Goal: Task Accomplishment & Management: Manage account settings

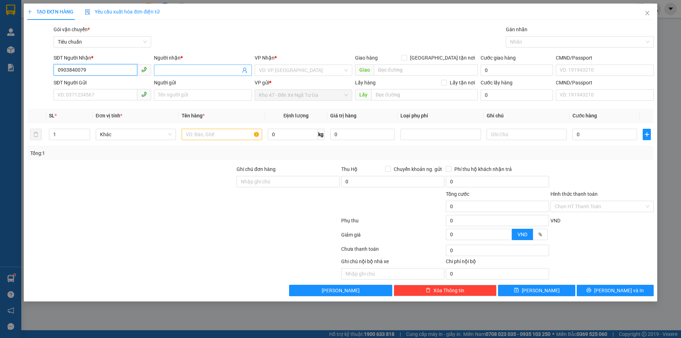
type input "0903840079"
click at [172, 71] on input "Người nhận *" at bounding box center [199, 70] width 82 height 8
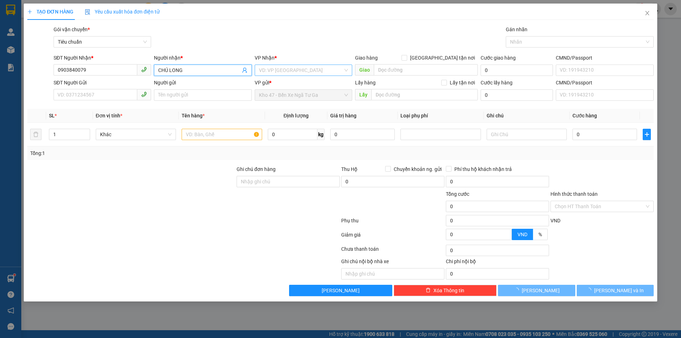
type input "CHÚ LONG"
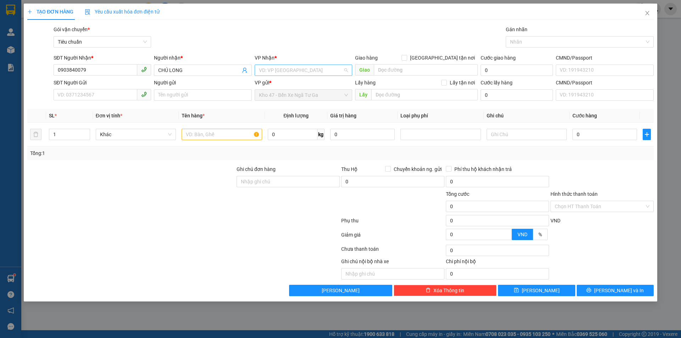
click at [278, 67] on input "search" at bounding box center [301, 70] width 84 height 11
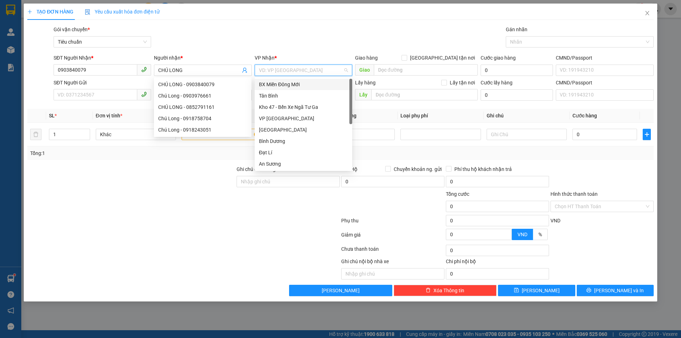
scroll to position [68, 0]
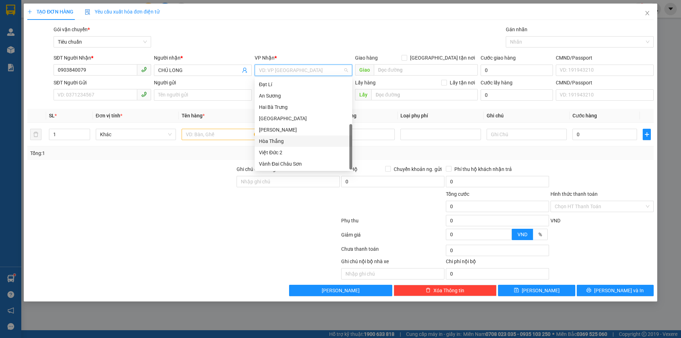
click at [286, 140] on div "Hòa Thắng" at bounding box center [303, 141] width 89 height 8
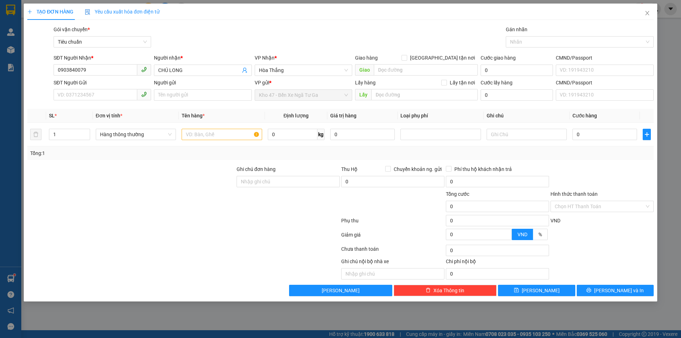
drag, startPoint x: 177, startPoint y: 175, endPoint x: 154, endPoint y: 149, distance: 34.7
click at [175, 175] on div at bounding box center [131, 177] width 209 height 25
click at [145, 137] on span "Hàng thông thường" at bounding box center [136, 134] width 72 height 11
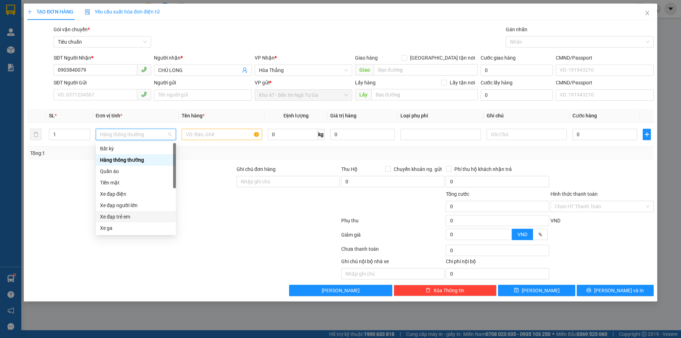
drag, startPoint x: 239, startPoint y: 201, endPoint x: 85, endPoint y: 122, distance: 173.1
click at [227, 194] on div "Tổng cước 0 Hình thức thanh toán Chọn HT Thanh Toán" at bounding box center [340, 202] width 627 height 25
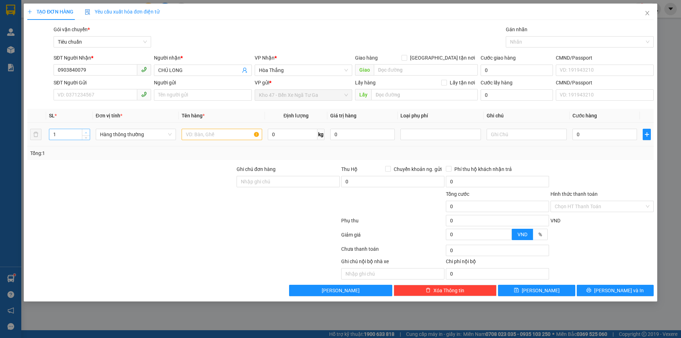
type input "2"
click at [86, 132] on icon "up" at bounding box center [86, 132] width 2 height 1
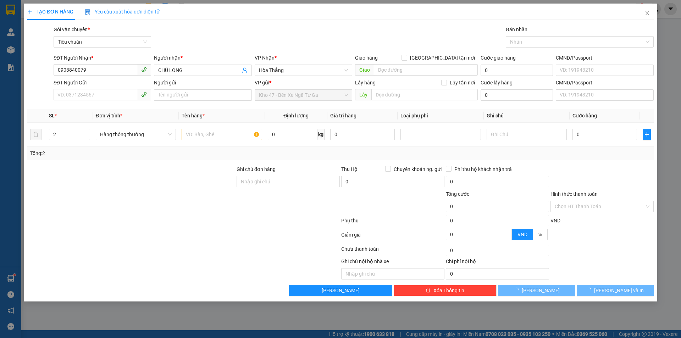
click at [85, 196] on div at bounding box center [131, 202] width 209 height 25
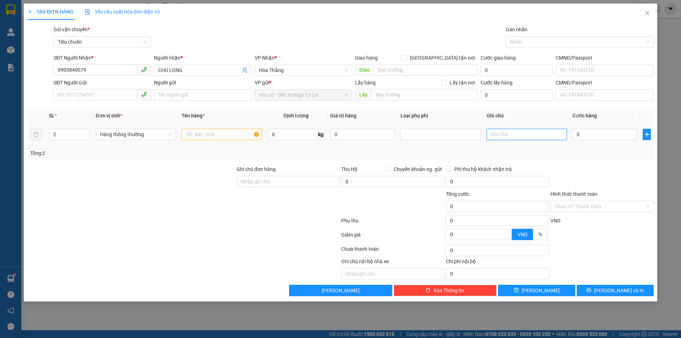
drag, startPoint x: 505, startPoint y: 137, endPoint x: 497, endPoint y: 134, distance: 8.6
click at [503, 137] on input "text" at bounding box center [526, 134] width 80 height 11
type input "T CHỮ TRẮNG BK ĐỎ + TẤM DẸP TRẮNG"
click at [214, 138] on input "text" at bounding box center [221, 134] width 80 height 11
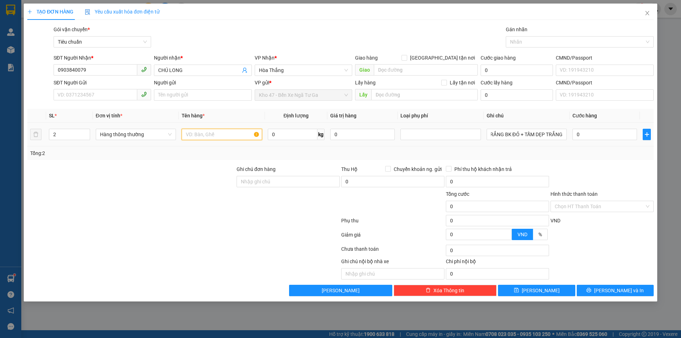
scroll to position [0, 0]
type input "D"
type input "ĐỒ CHƠI + QA"
click at [574, 134] on input "0" at bounding box center [604, 134] width 65 height 11
type input "7"
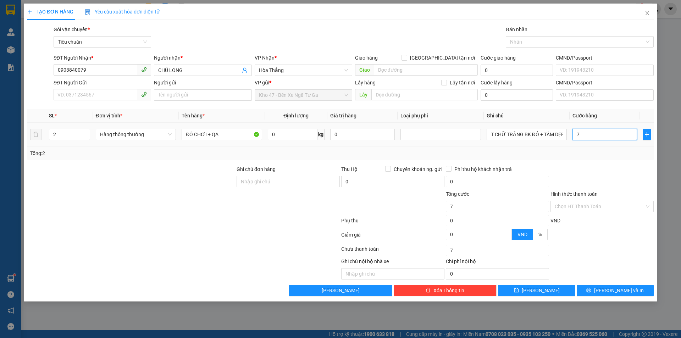
type input "7"
type input "70"
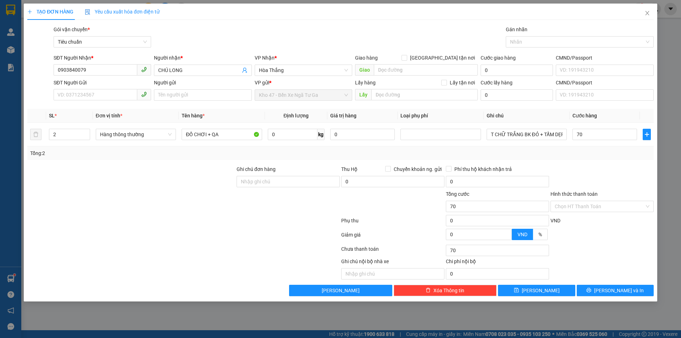
type input "70.000"
click at [602, 176] on div at bounding box center [601, 177] width 105 height 25
click at [588, 211] on input "Hình thức thanh toán" at bounding box center [599, 206] width 90 height 11
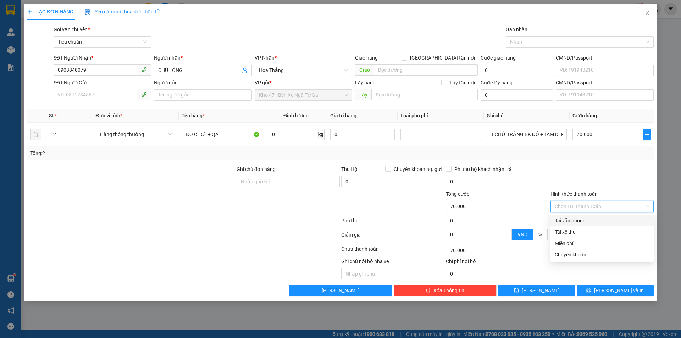
click at [591, 183] on div at bounding box center [601, 177] width 105 height 25
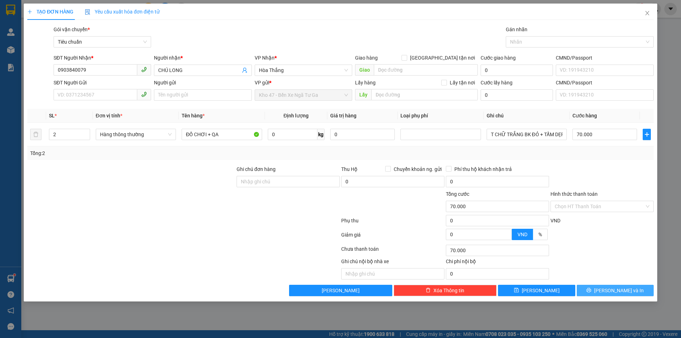
click at [600, 293] on button "[PERSON_NAME] và In" at bounding box center [614, 290] width 77 height 11
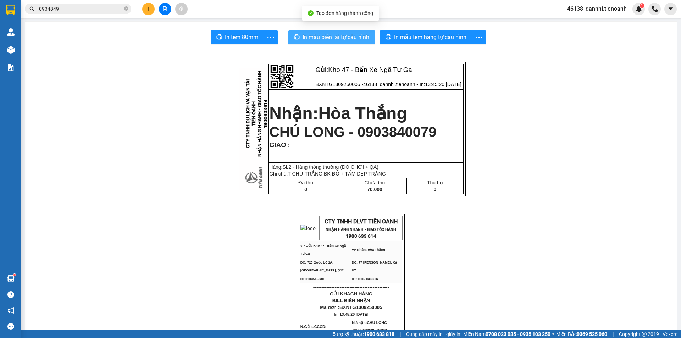
click at [342, 39] on span "In mẫu biên lai tự cấu hình" at bounding box center [335, 37] width 67 height 9
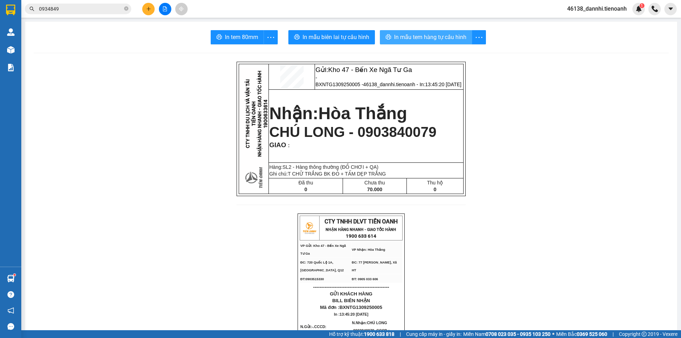
click at [420, 41] on span "In mẫu tem hàng tự cấu hình" at bounding box center [430, 37] width 72 height 9
click at [388, 140] on span "CHÚ LONG - 0903840079" at bounding box center [352, 132] width 167 height 16
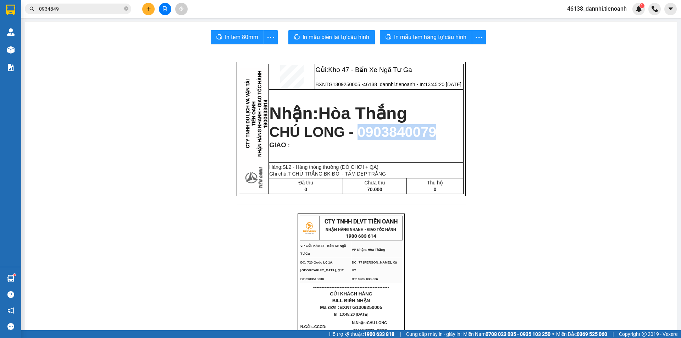
click at [388, 140] on span "CHÚ LONG - 0903840079" at bounding box center [352, 132] width 167 height 16
copy span "0903840079"
click at [70, 11] on input "0934849" at bounding box center [81, 9] width 84 height 8
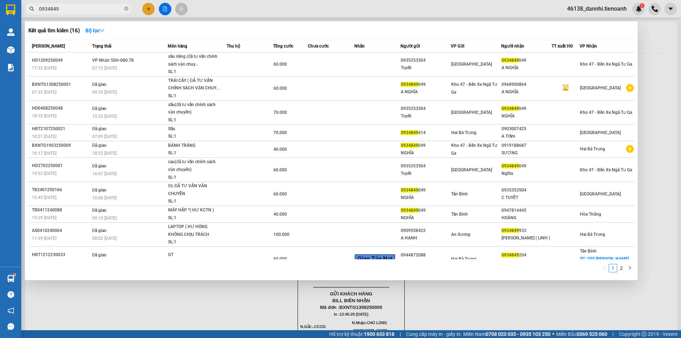
click at [70, 11] on input "0934849" at bounding box center [81, 9] width 84 height 8
paste input "0384007"
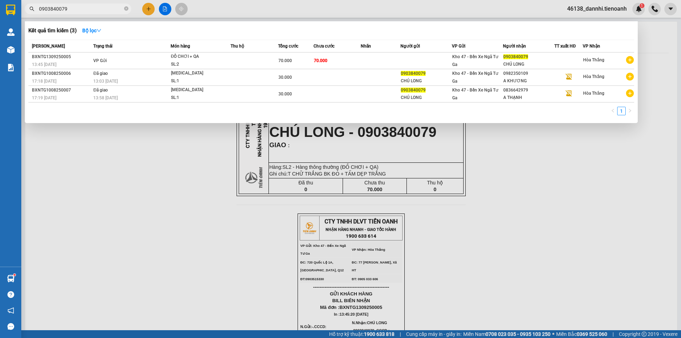
type input "0903840079"
click at [217, 61] on div "SL: 2" at bounding box center [197, 65] width 53 height 8
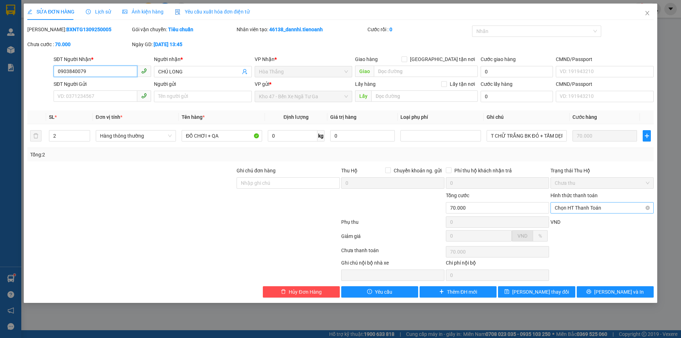
click at [581, 206] on span "Chọn HT Thanh Toán" at bounding box center [601, 207] width 95 height 11
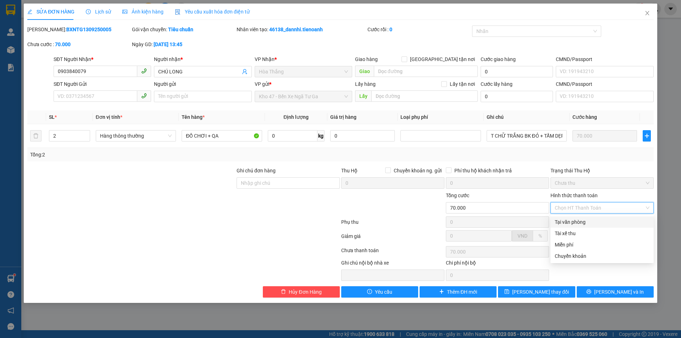
click at [584, 224] on div "Tại văn phòng" at bounding box center [601, 222] width 95 height 8
type input "0"
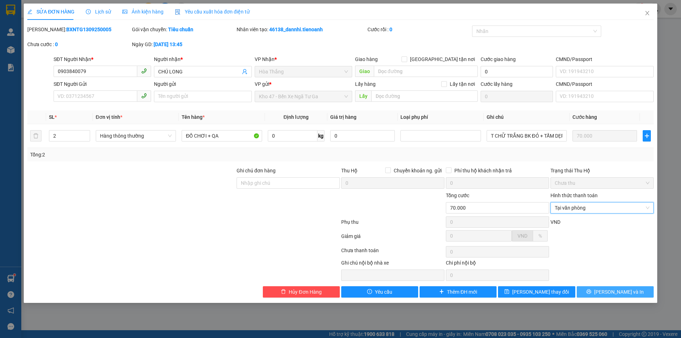
click at [591, 292] on button "[PERSON_NAME] và In" at bounding box center [614, 291] width 77 height 11
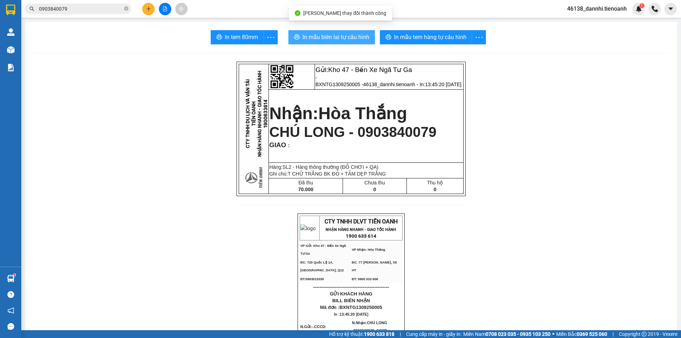
click at [348, 37] on span "In mẫu biên lai tự cấu hình" at bounding box center [335, 37] width 67 height 9
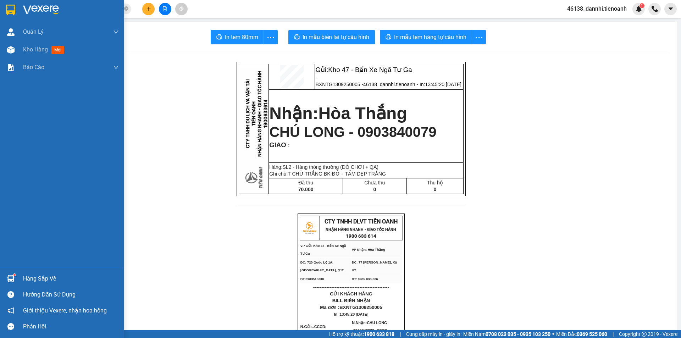
click at [19, 5] on div at bounding box center [62, 11] width 124 height 23
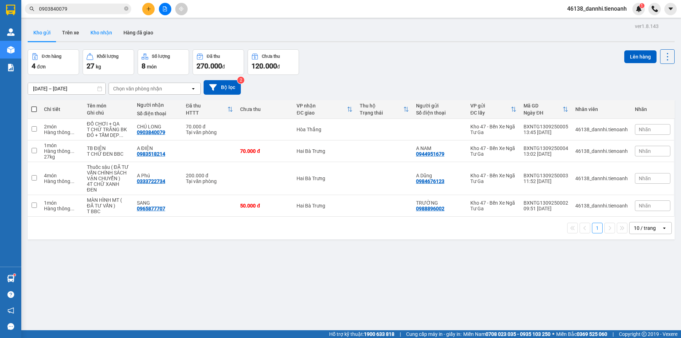
click at [91, 33] on button "Kho nhận" at bounding box center [101, 32] width 33 height 17
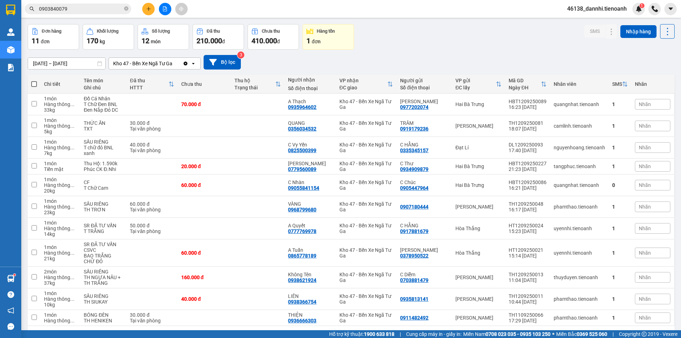
scroll to position [50, 0]
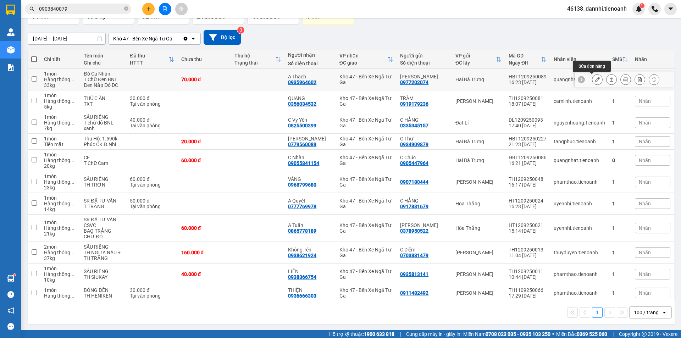
click at [594, 81] on icon at bounding box center [596, 79] width 5 height 5
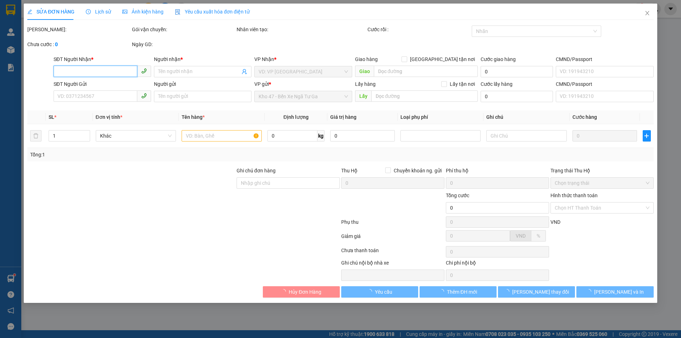
type input "0935964602"
type input "A Thạch"
type input "0977202074"
type input "[PERSON_NAME]"
type input "70.000"
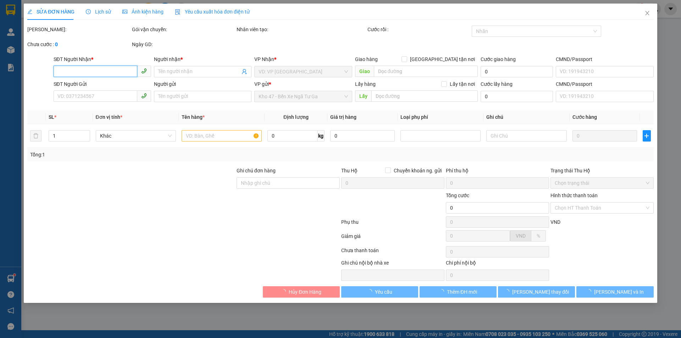
type input "70.000"
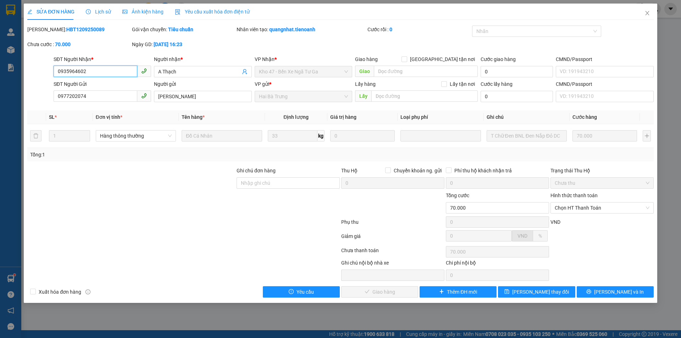
click at [94, 71] on input "0935964602" at bounding box center [96, 71] width 84 height 11
click at [645, 13] on icon "close" at bounding box center [647, 13] width 6 height 6
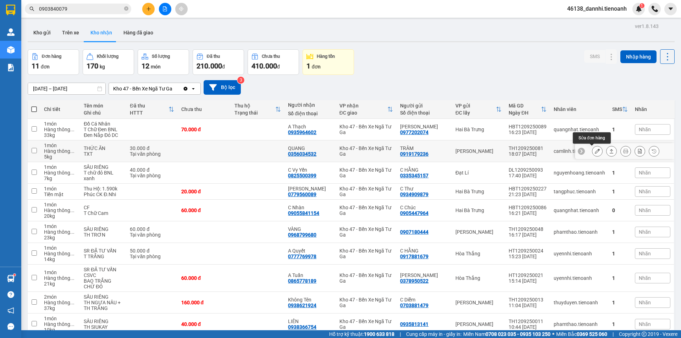
click at [594, 153] on icon at bounding box center [596, 151] width 5 height 5
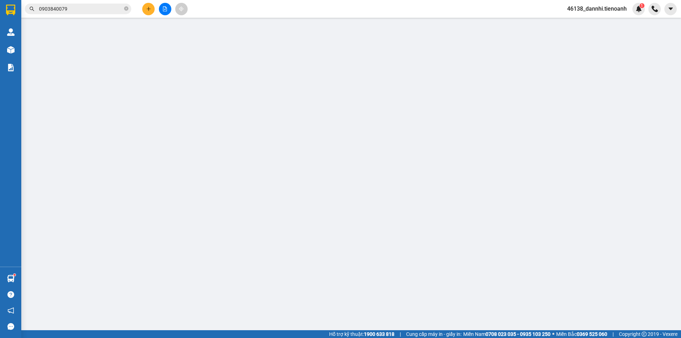
type input "0356034532"
type input "QUANG"
type input "0919179236"
type input "TRÂM"
type input "QUANG TB"
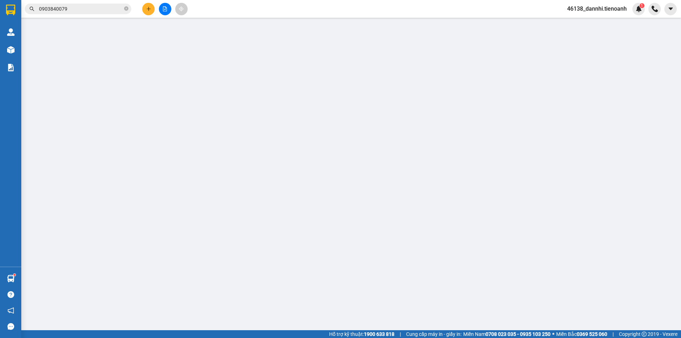
type input "30.000"
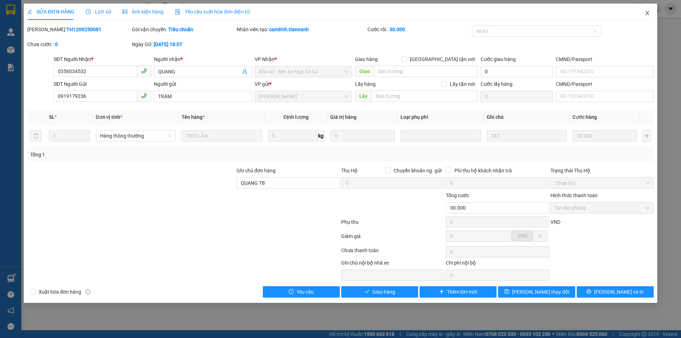
click at [649, 12] on icon "close" at bounding box center [647, 13] width 6 height 6
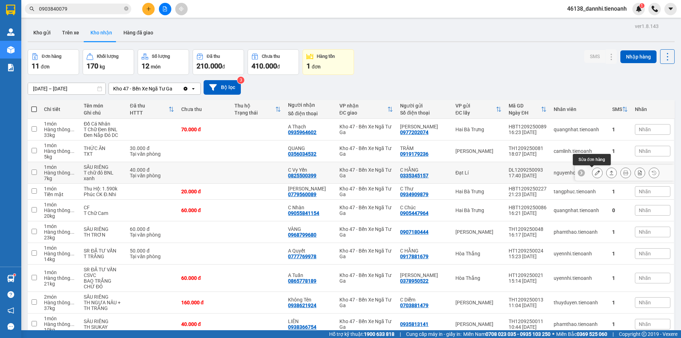
click at [594, 170] on button at bounding box center [597, 173] width 10 height 12
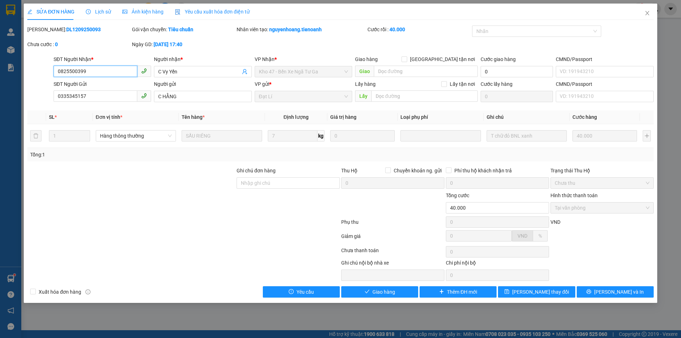
click at [104, 72] on input "0825500399" at bounding box center [96, 71] width 84 height 11
click at [650, 13] on span "Close" at bounding box center [647, 14] width 20 height 20
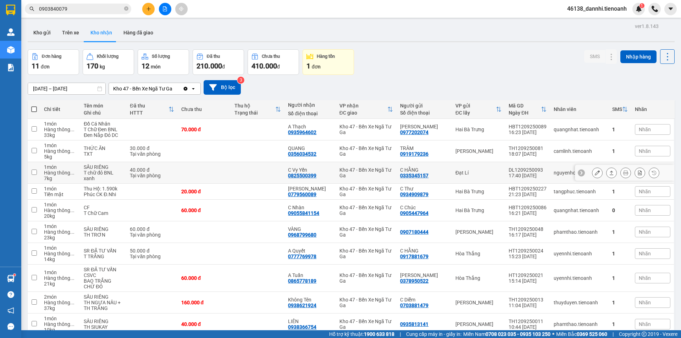
click at [595, 172] on button at bounding box center [597, 173] width 10 height 12
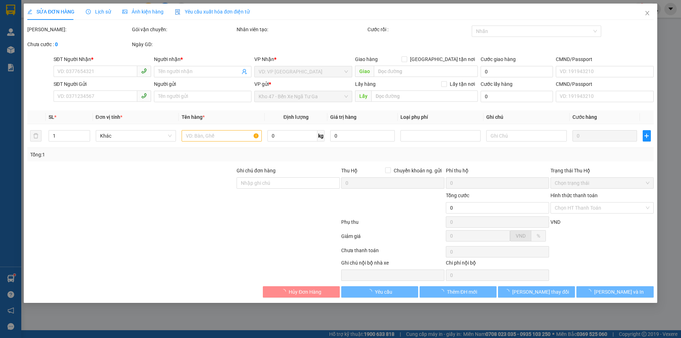
type input "0825500399"
type input "C Vy Yến"
type input "0335345157"
type input "C HẰNG"
type input "40.000"
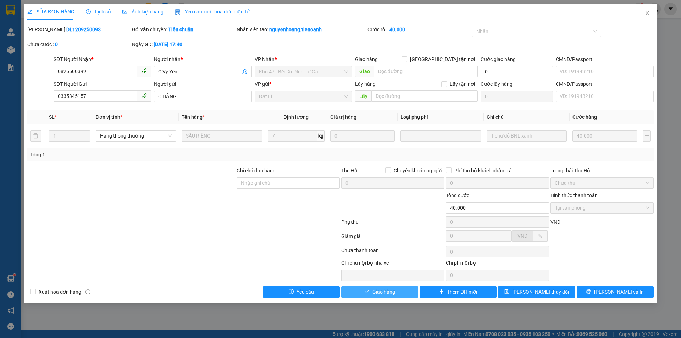
click at [385, 289] on span "Giao hàng" at bounding box center [383, 292] width 23 height 8
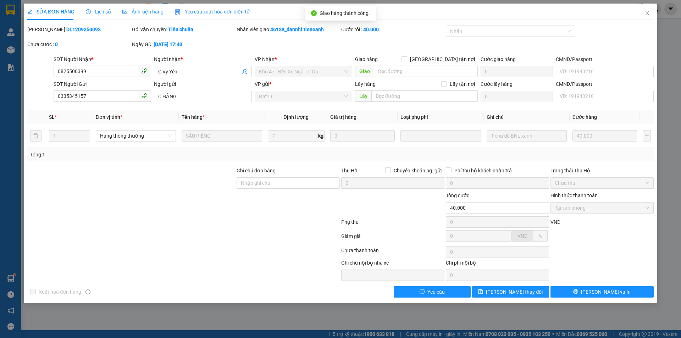
click at [104, 11] on span "Lịch sử" at bounding box center [98, 12] width 25 height 6
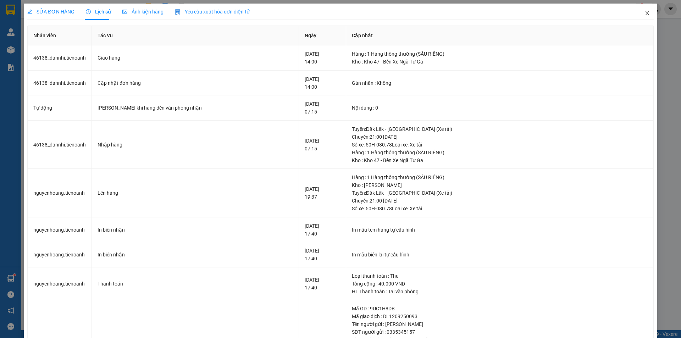
click at [644, 12] on icon "close" at bounding box center [647, 13] width 6 height 6
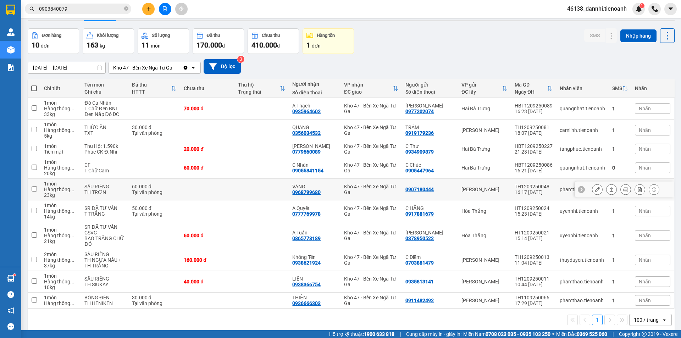
scroll to position [33, 0]
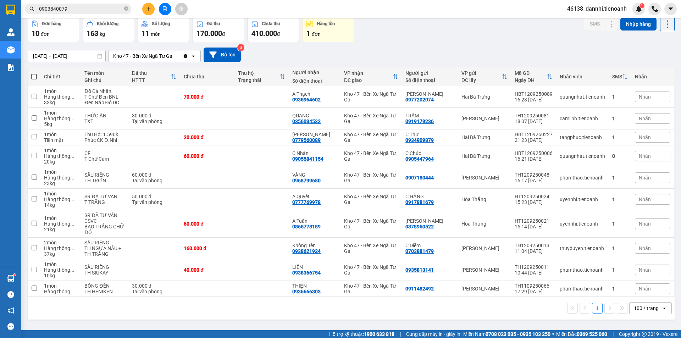
click at [654, 306] on div "100 / trang" at bounding box center [645, 307] width 32 height 11
click at [644, 293] on span "100 / trang" at bounding box center [642, 292] width 27 height 7
click at [594, 154] on icon at bounding box center [596, 155] width 5 height 5
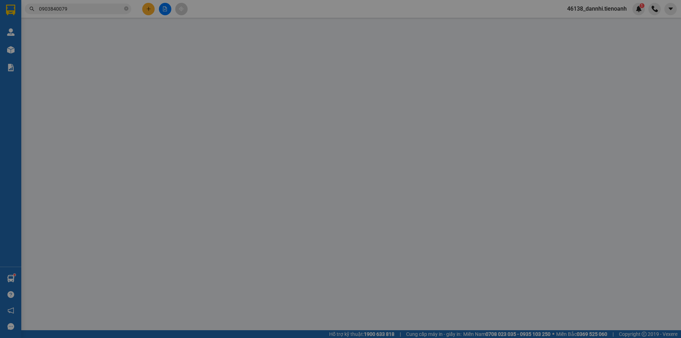
type input "09055841154"
type input "C Nhàn"
type input "0905447964"
type input "C Chúc"
type input "60.000"
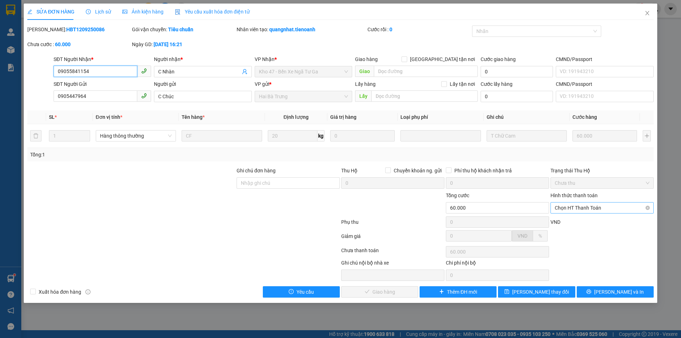
click at [580, 207] on span "Chọn HT Thanh Toán" at bounding box center [601, 207] width 95 height 11
click at [571, 224] on div "Tại văn phòng" at bounding box center [601, 222] width 95 height 8
type input "0"
click at [383, 287] on button "[PERSON_NAME] và Giao hàng" at bounding box center [379, 291] width 77 height 11
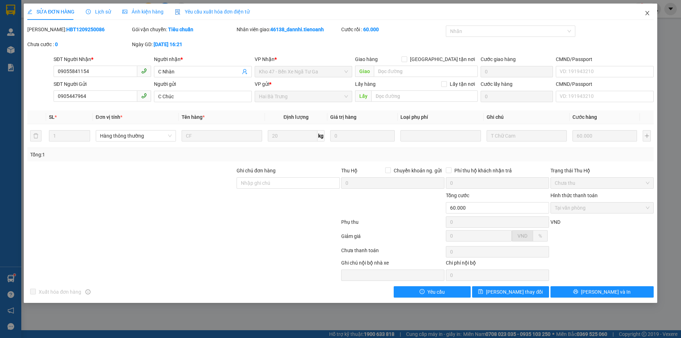
click at [643, 11] on span "Close" at bounding box center [647, 14] width 20 height 20
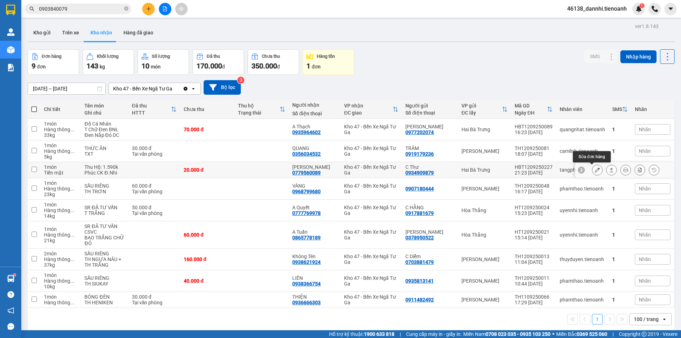
click at [592, 169] on button at bounding box center [597, 170] width 10 height 12
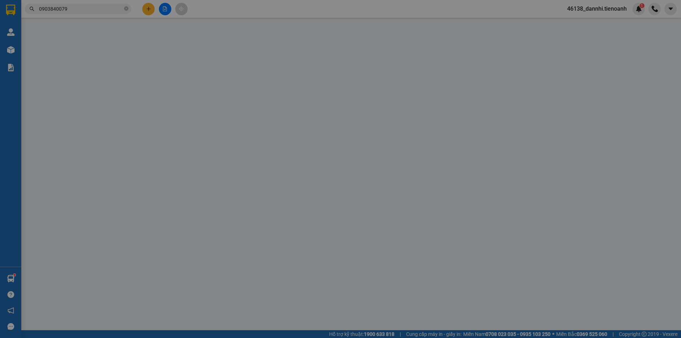
type input "0779560089"
type input "[PERSON_NAME]"
type input "0934909879"
type input "C Thư"
type input "20.000"
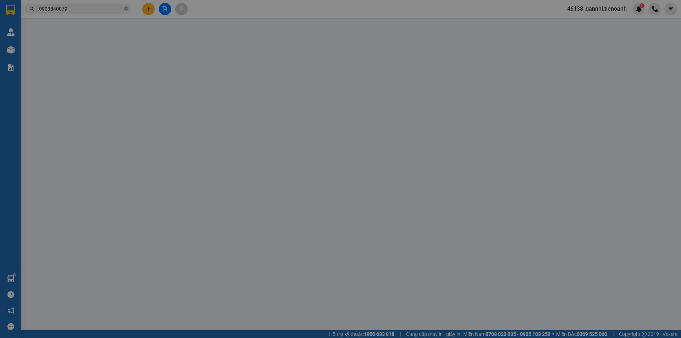
type input "20.000"
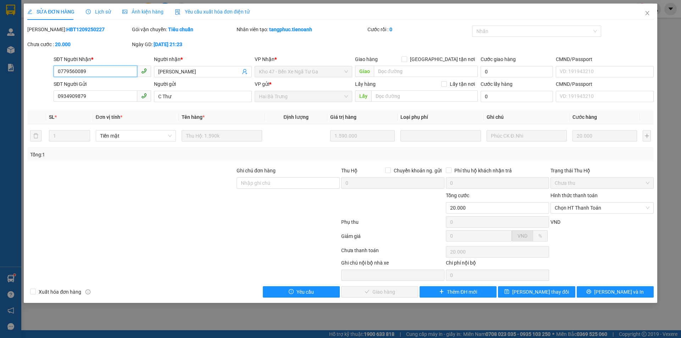
click at [93, 69] on input "0779560089" at bounding box center [96, 71] width 84 height 11
click at [648, 14] on icon "close" at bounding box center [647, 13] width 6 height 6
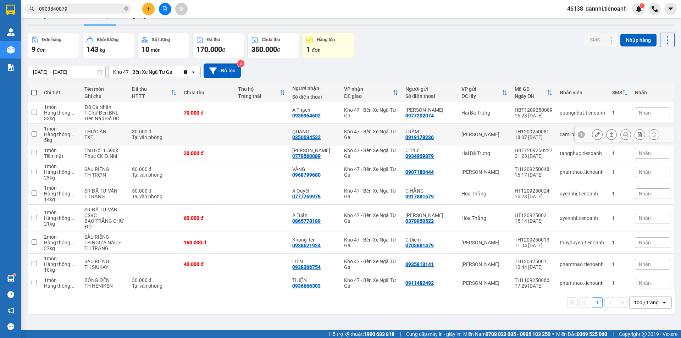
scroll to position [33, 0]
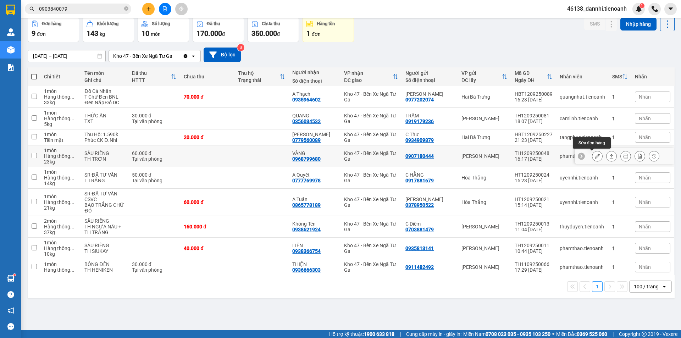
click at [592, 155] on button at bounding box center [597, 156] width 10 height 12
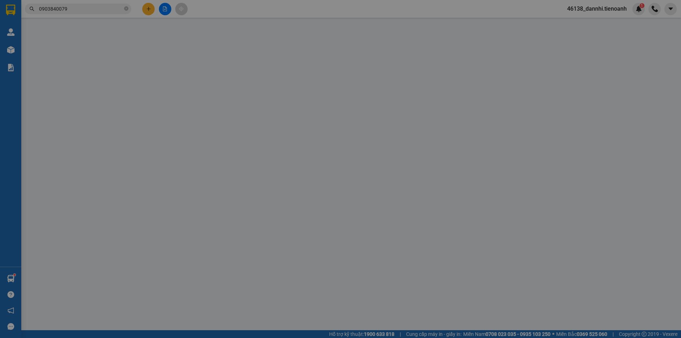
type input "0968799680"
type input "VÀNG"
type input "0907180444"
type input "60.000"
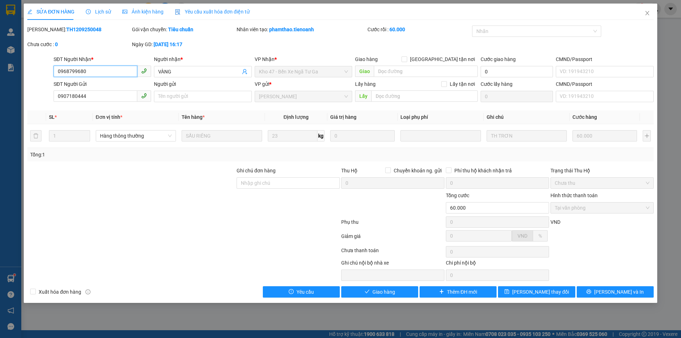
click at [139, 68] on span at bounding box center [144, 71] width 14 height 11
click at [132, 70] on input "0968799680" at bounding box center [96, 71] width 84 height 11
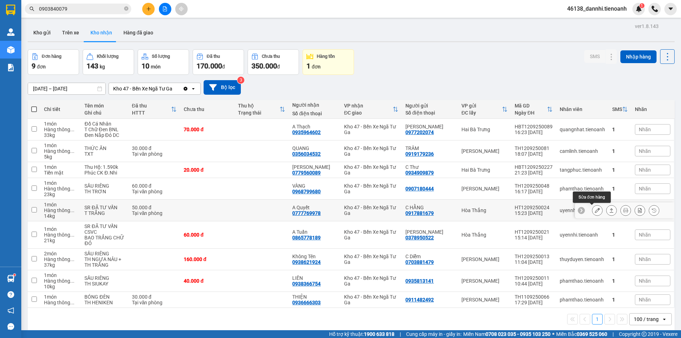
click at [592, 210] on button at bounding box center [597, 210] width 10 height 12
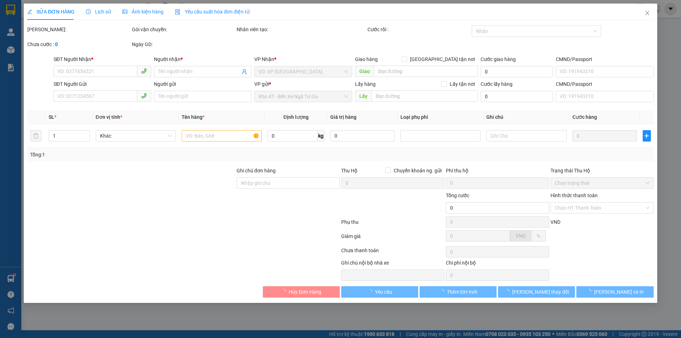
type input "0777769978"
type input "A Quyết"
type input "066090015389"
type input "0917881679"
type input "C HẰNG"
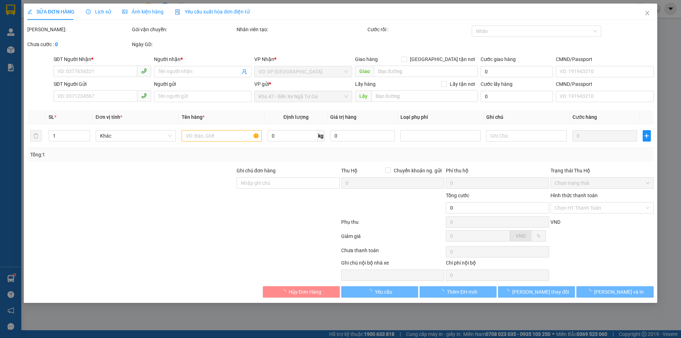
type input "240418536"
type input "50.000"
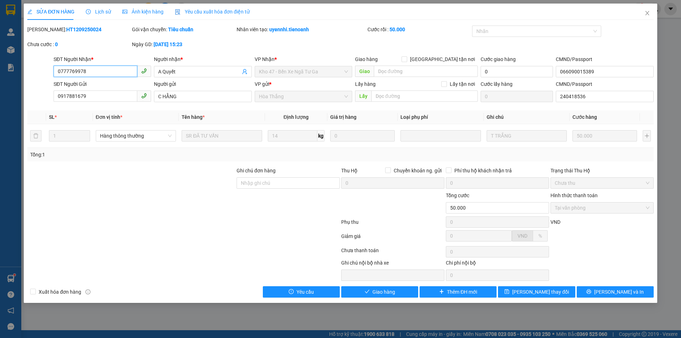
click at [119, 71] on input "0777769978" at bounding box center [96, 71] width 84 height 11
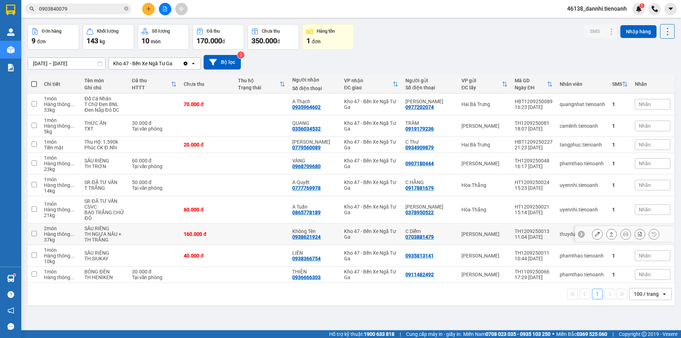
scroll to position [33, 0]
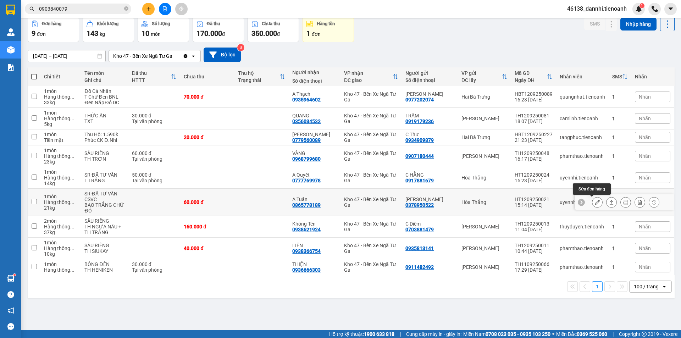
click at [594, 204] on icon at bounding box center [596, 202] width 5 height 5
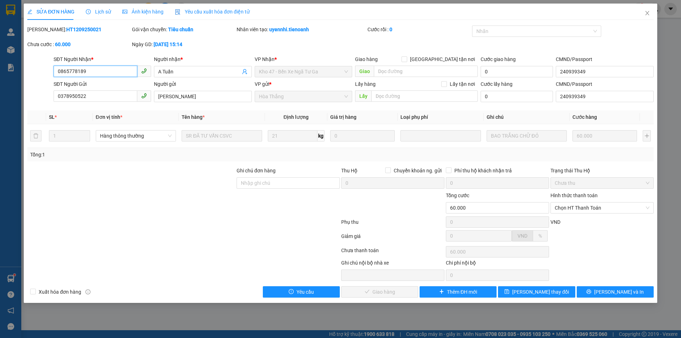
click at [89, 71] on input "0865778189" at bounding box center [96, 71] width 84 height 11
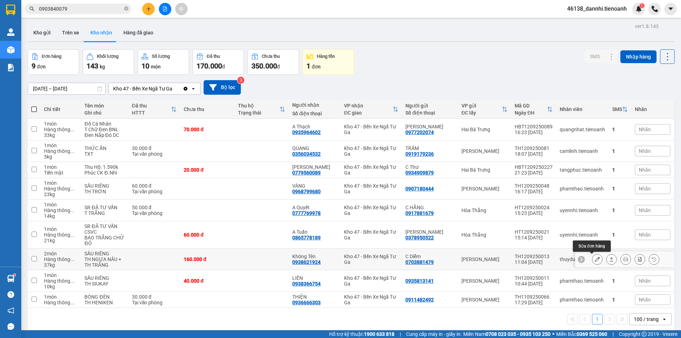
click at [595, 259] on button at bounding box center [597, 259] width 10 height 12
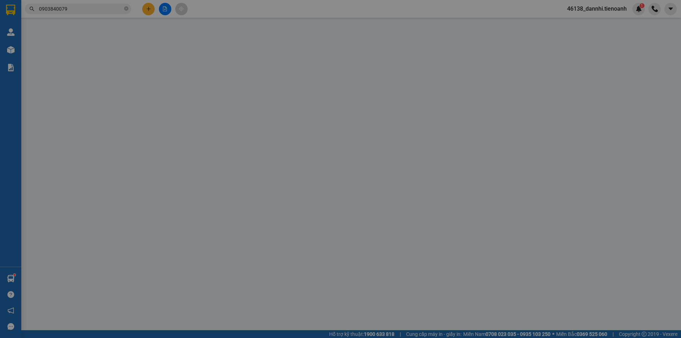
type input "0938621924"
type input "Không Tên"
type input "0703881479"
type input "C Diễm"
type input "160.000"
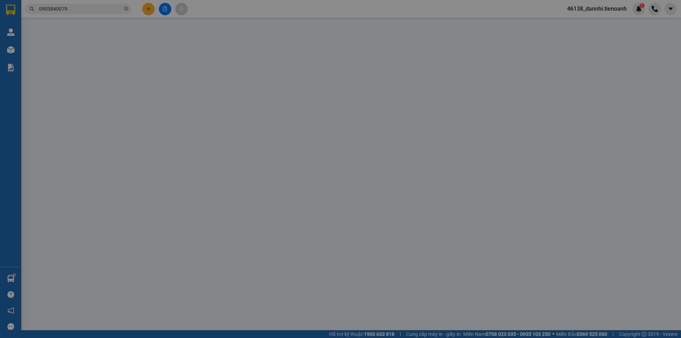
type input "160.000"
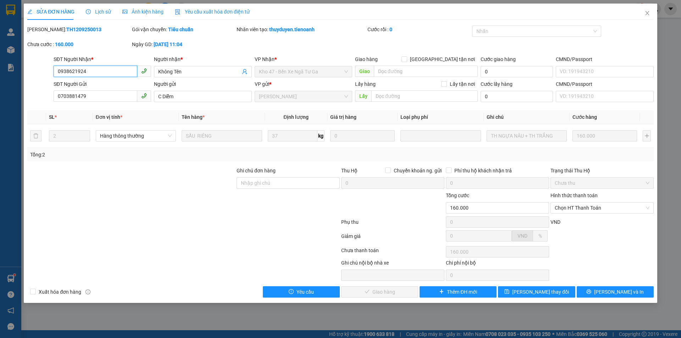
click at [93, 75] on input "0938621924" at bounding box center [96, 71] width 84 height 11
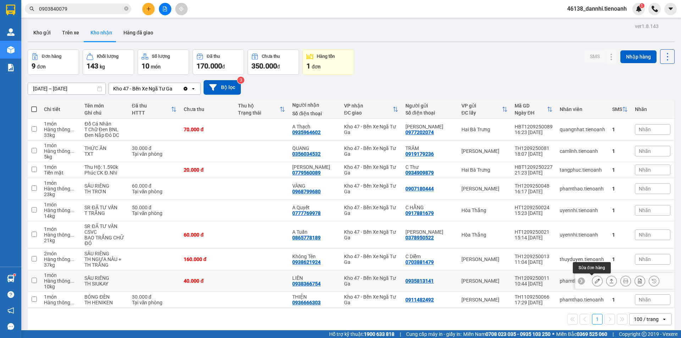
click at [594, 280] on icon at bounding box center [596, 280] width 5 height 5
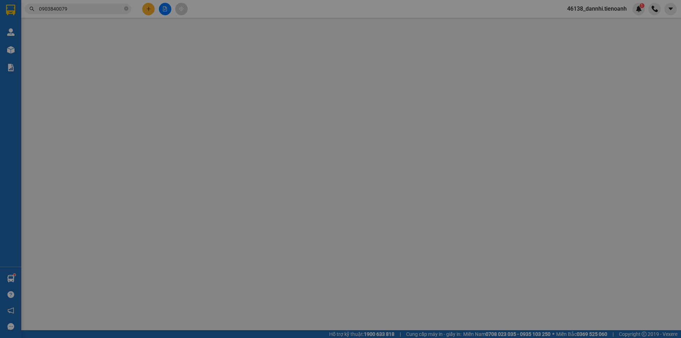
type input "0938366754"
type input "LIÊN"
type input "0935813141"
type input "40.000"
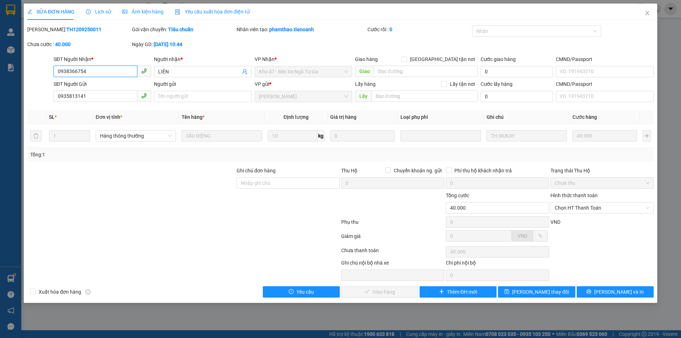
click at [89, 73] on input "0938366754" at bounding box center [96, 71] width 84 height 11
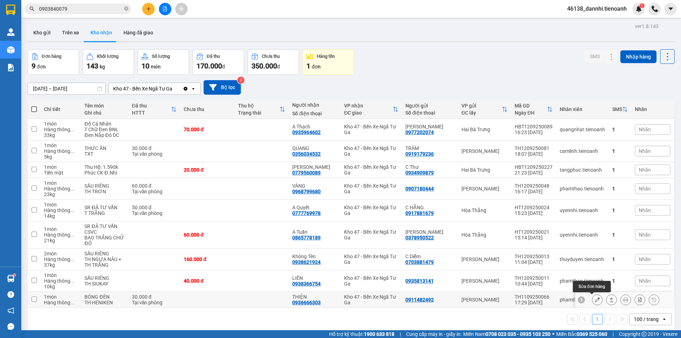
click at [595, 301] on button at bounding box center [597, 300] width 10 height 12
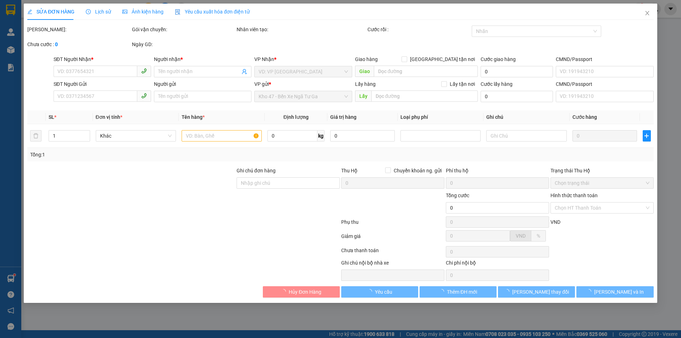
type input "0936666303"
type input "THIỆN"
type input "0911482492"
type input "30.000"
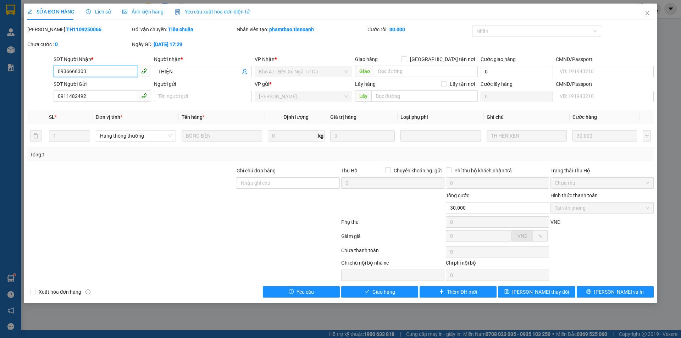
click at [107, 70] on input "0936666303" at bounding box center [96, 71] width 84 height 11
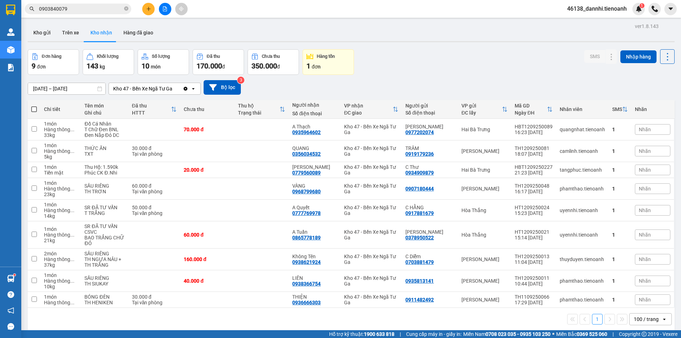
click at [146, 12] on button at bounding box center [148, 9] width 12 height 12
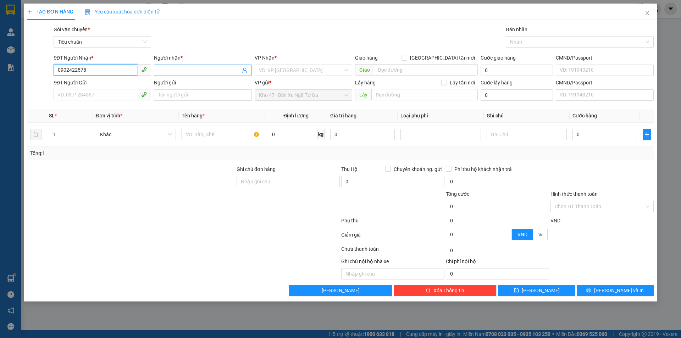
type input "0902422578"
click at [203, 70] on input "Người nhận *" at bounding box center [199, 70] width 82 height 8
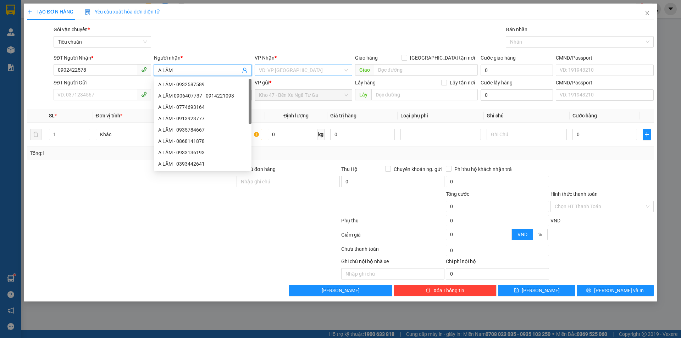
type input "A LÂM"
click at [301, 69] on input "search" at bounding box center [301, 70] width 84 height 11
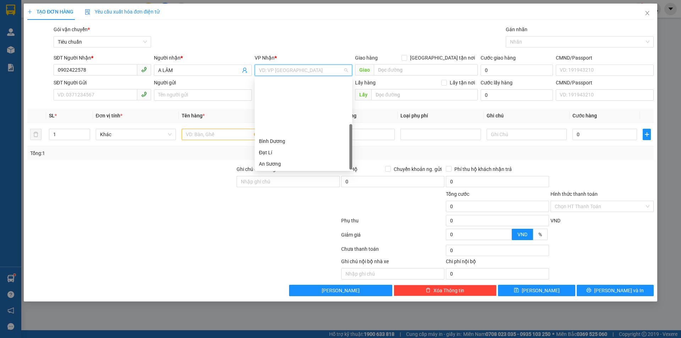
scroll to position [68, 0]
click at [291, 105] on div "Hai Bà Trưng" at bounding box center [303, 107] width 89 height 8
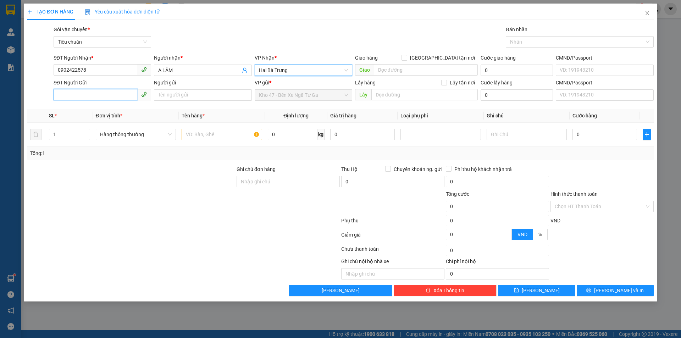
click at [75, 99] on input "SĐT Người Gửi" at bounding box center [96, 94] width 84 height 11
click at [117, 98] on input "SĐT Người Gửi" at bounding box center [96, 94] width 84 height 11
type input "0378523599"
click at [129, 106] on div "0378523599 - [PERSON_NAME]" at bounding box center [102, 109] width 89 height 8
type input "XUKA"
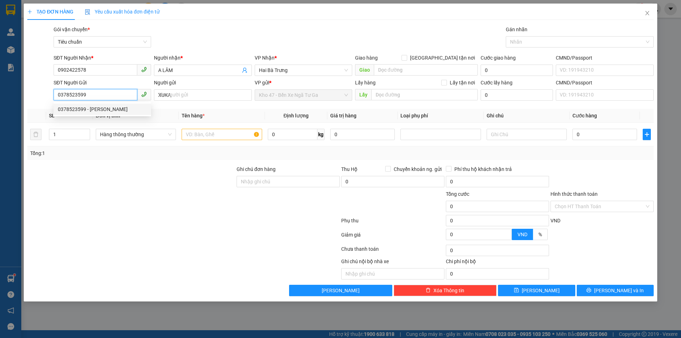
type input "50.000"
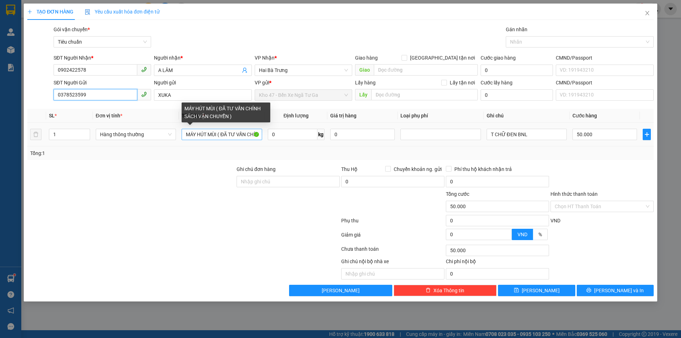
type input "0378523599"
drag, startPoint x: 217, startPoint y: 136, endPoint x: 128, endPoint y: 155, distance: 90.2
click at [128, 155] on div "SL * Đơn vị tính * Tên hàng * Định lượng Giá trị hàng Loại phụ phí Ghi chú Cước…" at bounding box center [340, 134] width 626 height 51
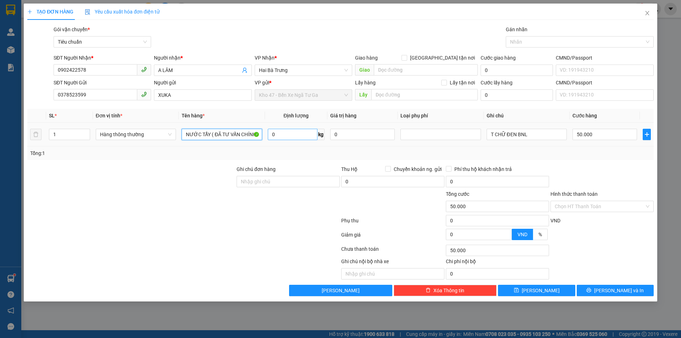
type input "NƯỚC TẨY ( ĐÃ TƯ VẤN CHÍNH SÁCH VẬN CHUYỂN )"
click at [280, 133] on input "0" at bounding box center [293, 134] width 50 height 11
type input "13"
drag, startPoint x: 545, startPoint y: 133, endPoint x: 424, endPoint y: 150, distance: 122.1
click at [424, 150] on div "SL * Đơn vị tính * Tên hàng * Định lượng Giá trị hàng Loại phụ phí Ghi chú Cước…" at bounding box center [340, 134] width 626 height 51
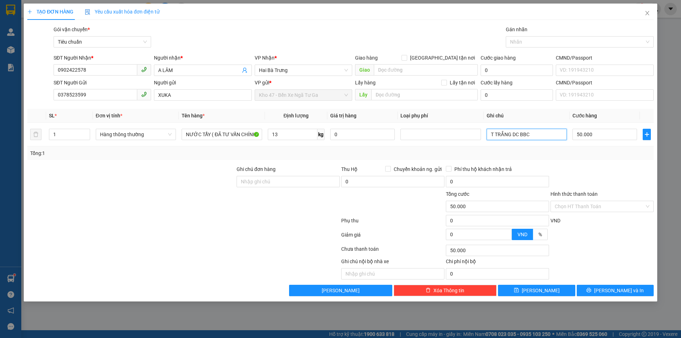
type input "T TRẮNG DC BBC"
drag, startPoint x: 599, startPoint y: 297, endPoint x: 597, endPoint y: 292, distance: 5.4
click at [599, 296] on div "TẠO ĐƠN HÀNG Yêu cầu xuất hóa đơn điện tử Transit Pickup Surcharge Ids Transit …" at bounding box center [340, 153] width 633 height 298
drag, startPoint x: 597, startPoint y: 292, endPoint x: 571, endPoint y: 266, distance: 37.6
click at [597, 292] on button "[PERSON_NAME] và In" at bounding box center [614, 290] width 77 height 11
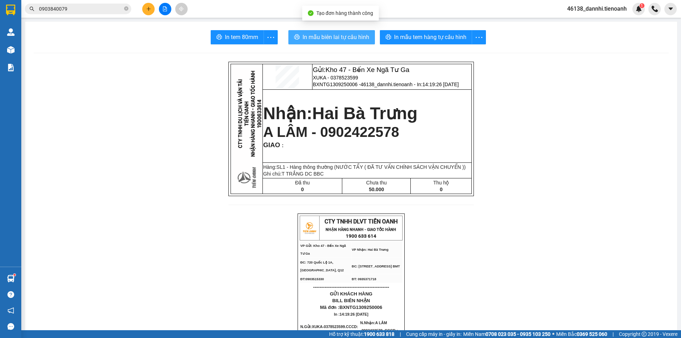
click at [330, 34] on span "In mẫu biên lai tự cấu hình" at bounding box center [335, 37] width 67 height 9
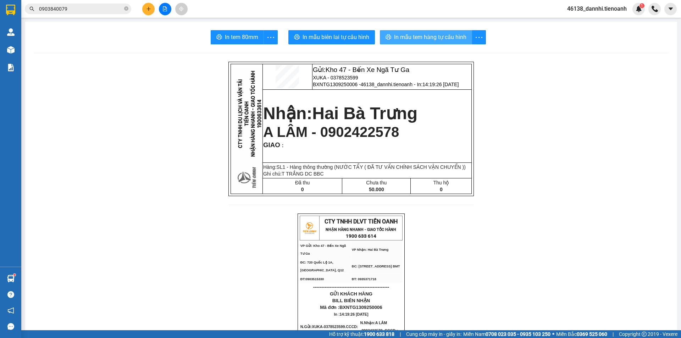
click at [417, 33] on span "In mẫu tem hàng tự cấu hình" at bounding box center [430, 37] width 72 height 9
click at [79, 12] on input "0903840079" at bounding box center [81, 9] width 84 height 8
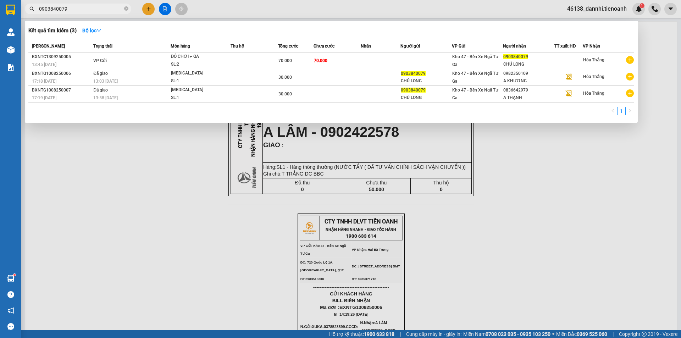
click at [79, 12] on input "0903840079" at bounding box center [81, 9] width 84 height 8
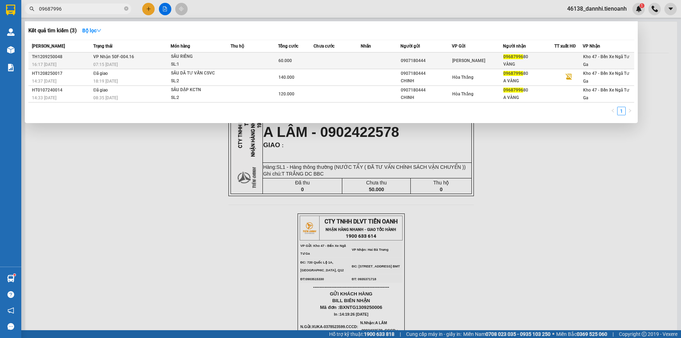
type input "09687996"
click at [118, 63] on span "07:15 [DATE]" at bounding box center [105, 64] width 24 height 5
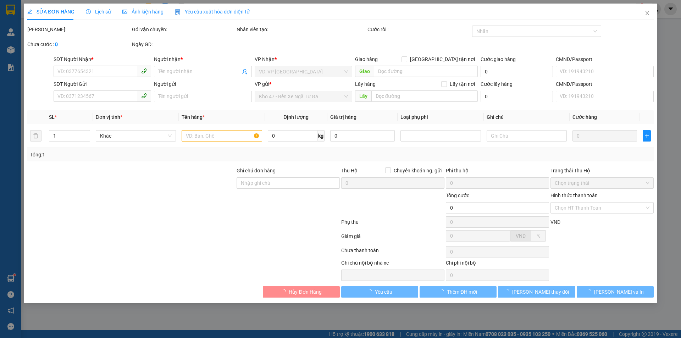
type input "0968799680"
type input "VÀNG"
type input "0907180444"
type input "60.000"
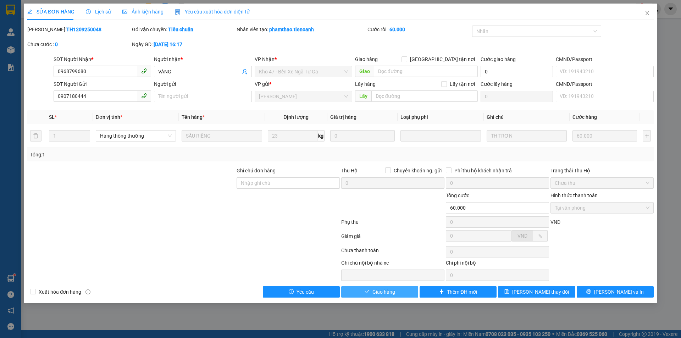
drag, startPoint x: 380, startPoint y: 295, endPoint x: 375, endPoint y: 291, distance: 5.8
click at [379, 294] on span "Giao hàng" at bounding box center [383, 292] width 23 height 8
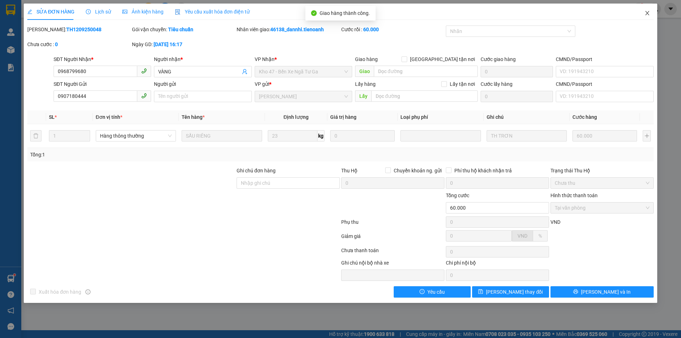
click at [648, 12] on icon "close" at bounding box center [647, 13] width 6 height 6
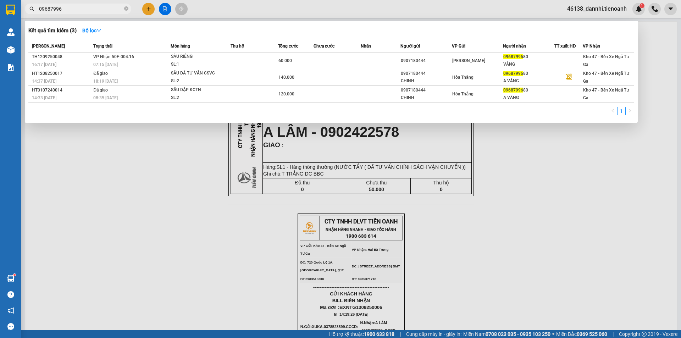
click at [67, 11] on input "09687996" at bounding box center [81, 9] width 84 height 8
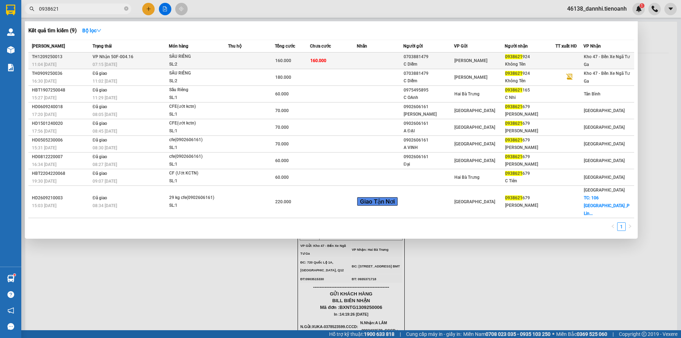
type input "0938621"
click at [191, 61] on div "SL: 2" at bounding box center [195, 65] width 53 height 8
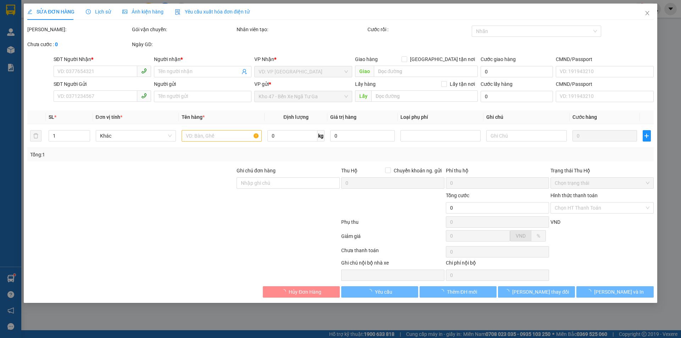
type input "0938621924"
type input "Không Tên"
type input "0703881479"
type input "C Diễm"
type input "160.000"
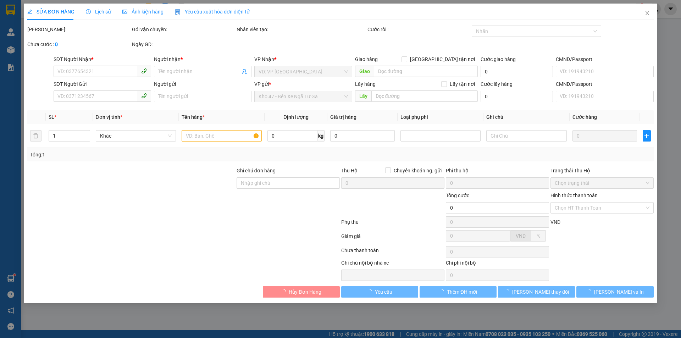
type input "160.000"
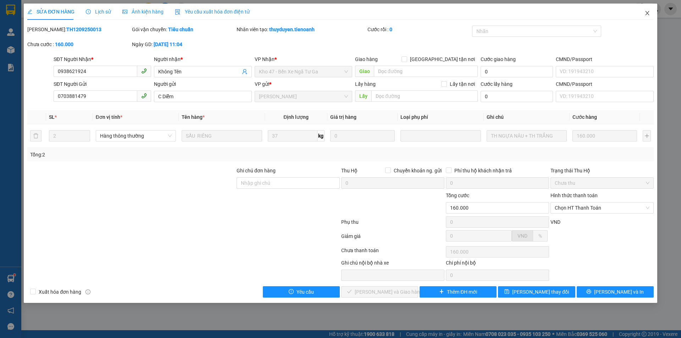
drag, startPoint x: 649, startPoint y: 14, endPoint x: 648, endPoint y: 19, distance: 5.7
click at [649, 14] on icon "close" at bounding box center [647, 13] width 6 height 6
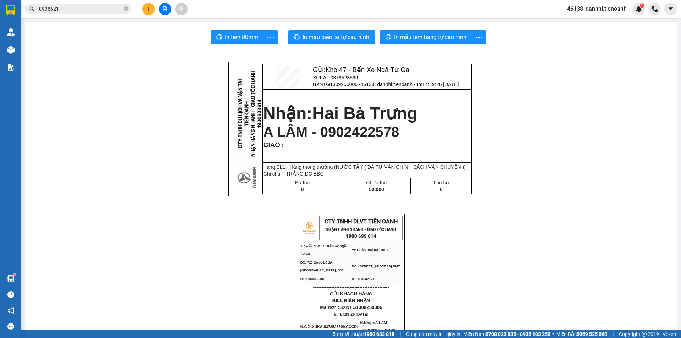
click at [112, 11] on input "0938621" at bounding box center [81, 9] width 84 height 8
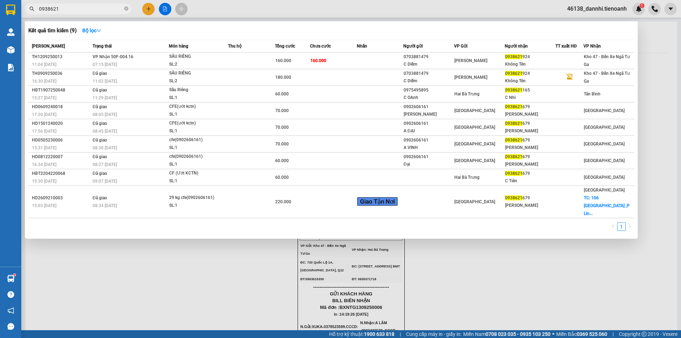
click at [112, 11] on input "0938621" at bounding box center [81, 9] width 84 height 8
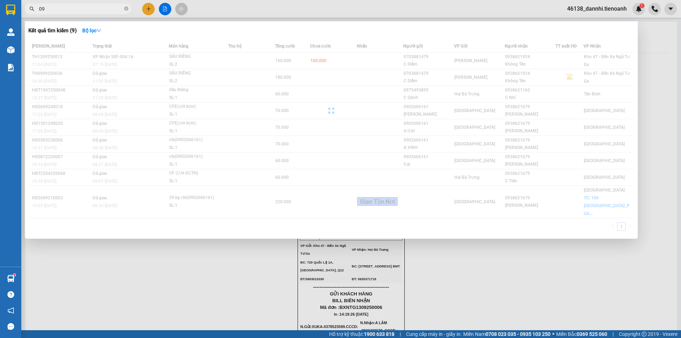
type input "0"
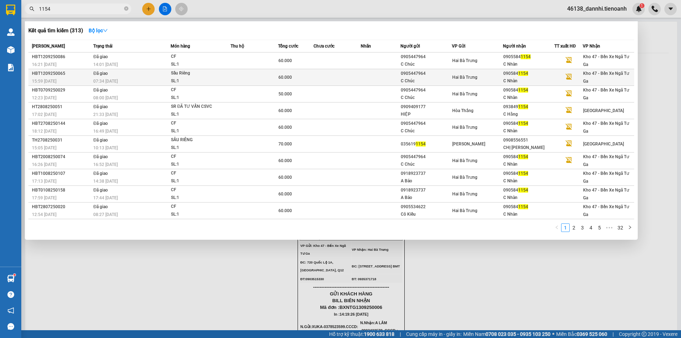
type input "1154"
click at [193, 72] on div "Sầu Riêng" at bounding box center [197, 73] width 53 height 8
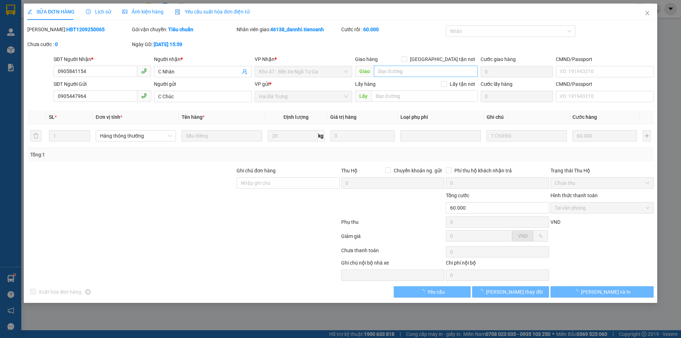
type input "0905841154"
type input "C Nhàn"
type input "0905447964"
type input "C Chúc"
type input "60.000"
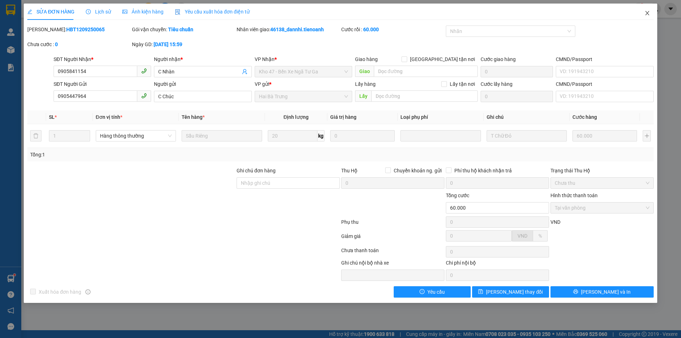
click at [645, 13] on icon "close" at bounding box center [647, 13] width 6 height 6
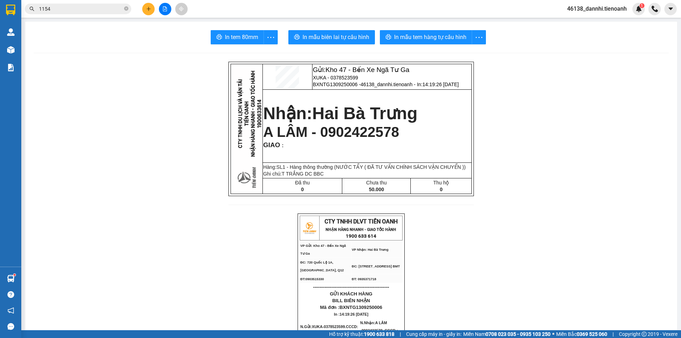
drag, startPoint x: 85, startPoint y: 8, endPoint x: 110, endPoint y: 46, distance: 45.7
click at [85, 10] on input "1154" at bounding box center [81, 9] width 84 height 8
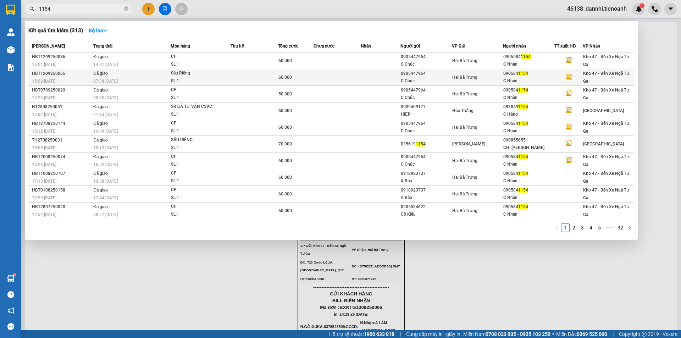
click at [136, 77] on div "07:34 [DATE]" at bounding box center [131, 81] width 77 height 8
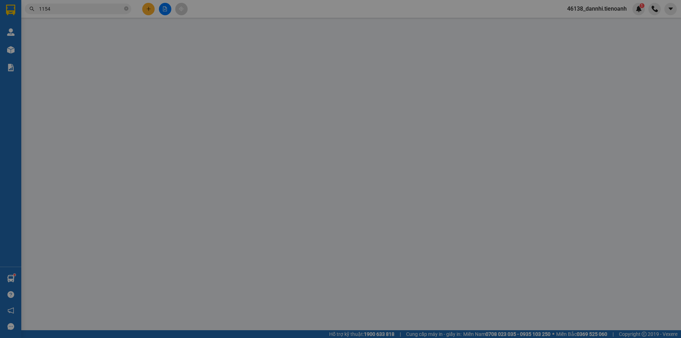
type input "0905841154"
type input "C Nhàn"
type input "0905447964"
type input "C Chúc"
type input "60.000"
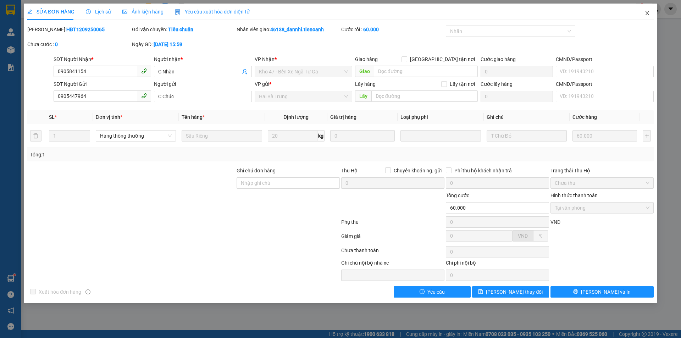
click at [644, 15] on icon "close" at bounding box center [647, 13] width 6 height 6
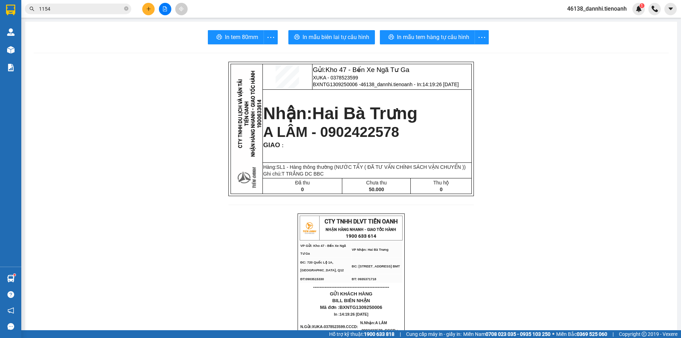
click at [86, 9] on input "1154" at bounding box center [81, 9] width 84 height 8
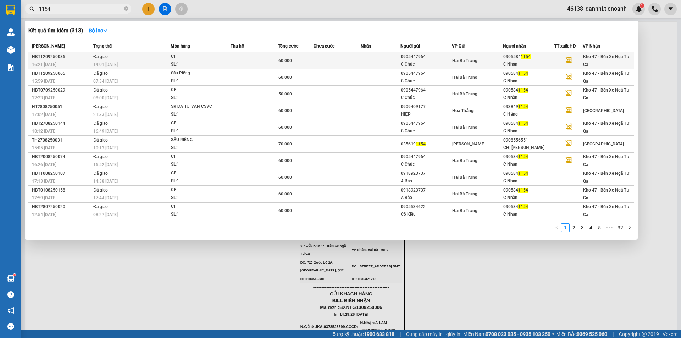
click at [128, 58] on td "Đã giao 14:01 [DATE]" at bounding box center [130, 60] width 79 height 17
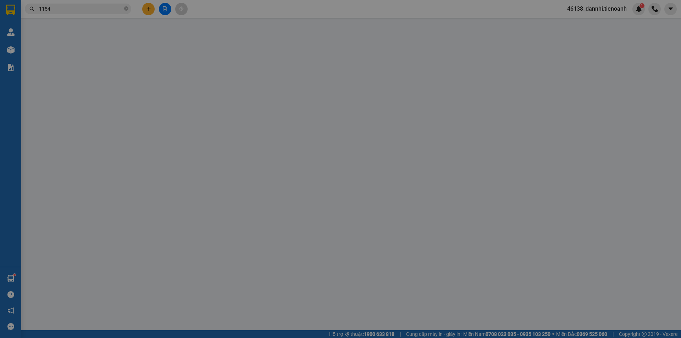
type input "09055841154"
type input "C Nhàn"
type input "0905447964"
type input "C Chúc"
type input "60.000"
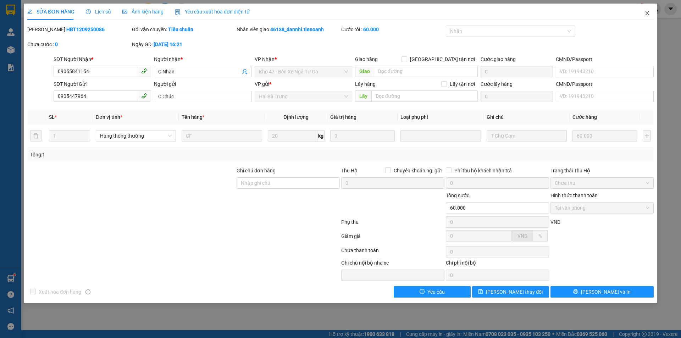
click at [646, 13] on icon "close" at bounding box center [647, 13] width 6 height 6
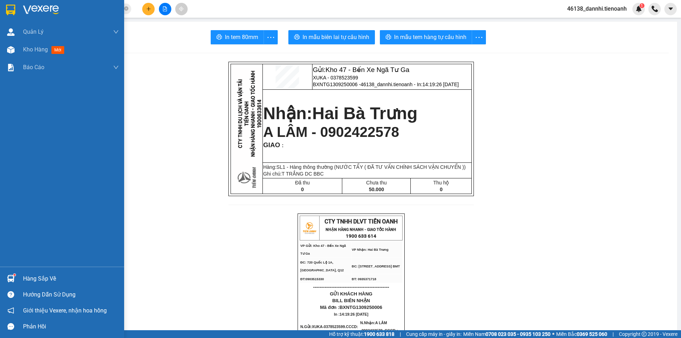
click at [11, 5] on img at bounding box center [10, 10] width 9 height 11
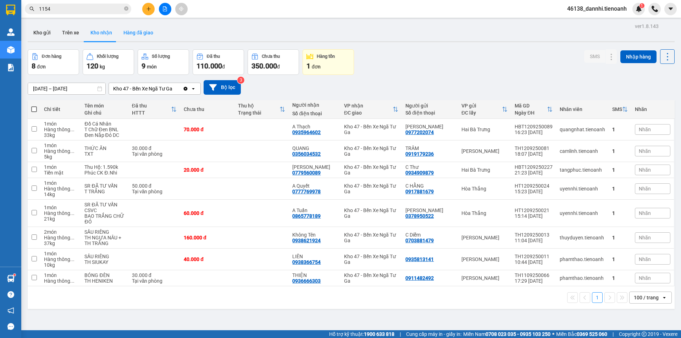
click at [143, 36] on button "Hàng đã giao" at bounding box center [138, 32] width 41 height 17
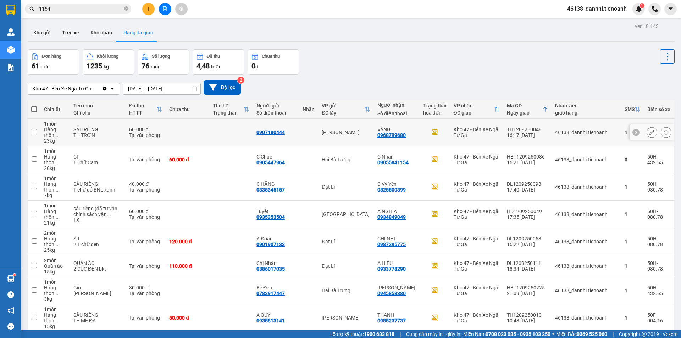
click at [239, 132] on td at bounding box center [231, 132] width 44 height 27
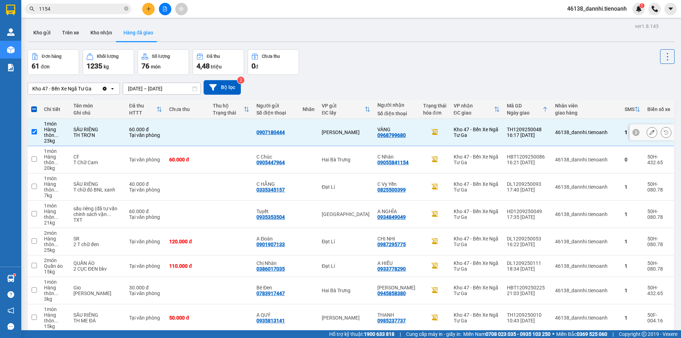
click at [239, 132] on td at bounding box center [231, 132] width 44 height 27
checkbox input "false"
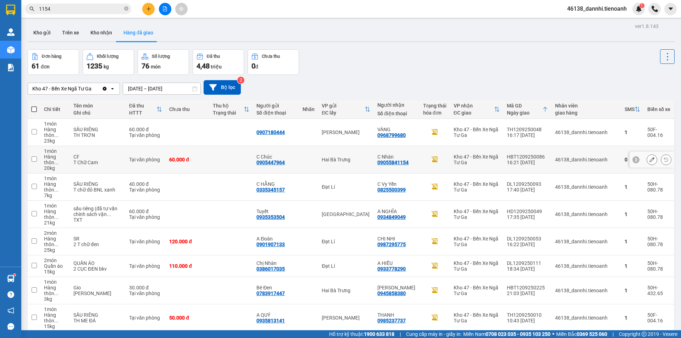
click at [240, 156] on td at bounding box center [231, 159] width 44 height 27
checkbox input "true"
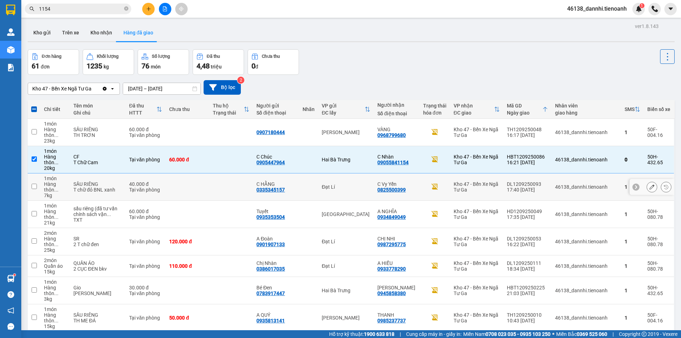
click at [237, 175] on td at bounding box center [231, 186] width 44 height 27
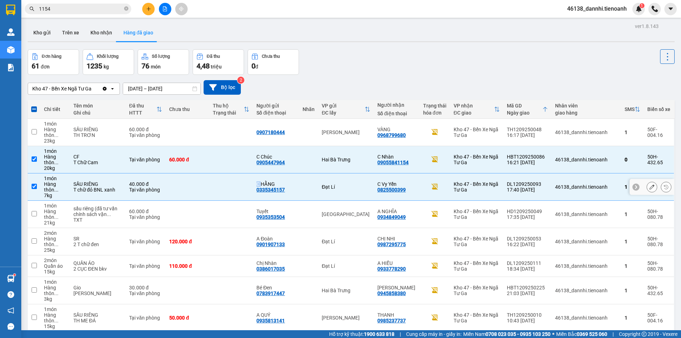
click at [237, 175] on td at bounding box center [231, 186] width 44 height 27
checkbox input "false"
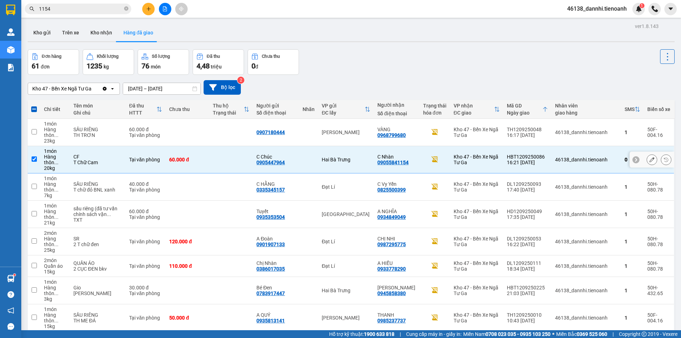
click at [236, 149] on td at bounding box center [231, 159] width 44 height 27
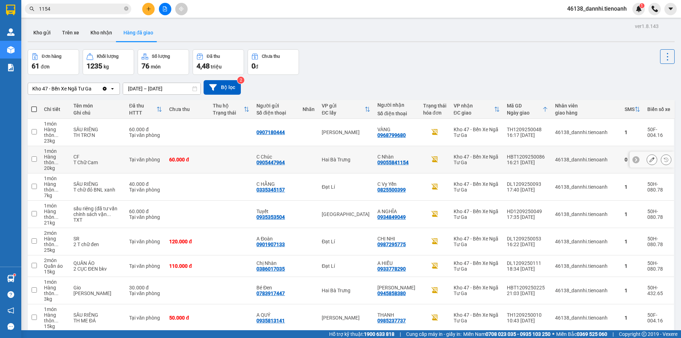
click at [236, 149] on td at bounding box center [231, 159] width 44 height 27
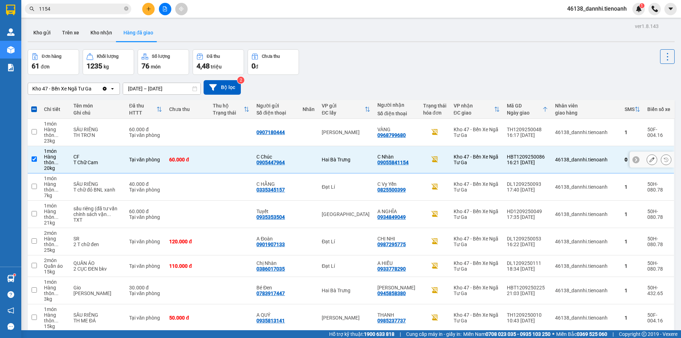
click at [236, 149] on td at bounding box center [231, 159] width 44 height 27
checkbox input "false"
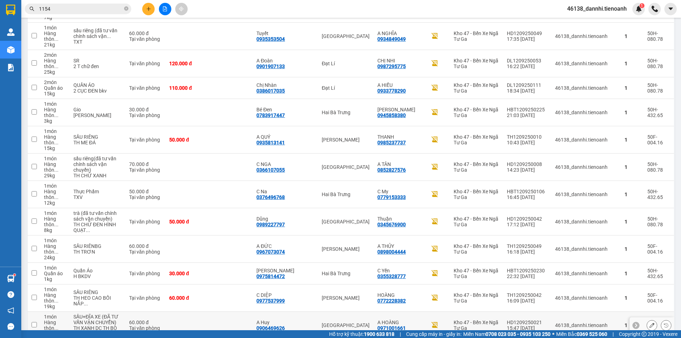
scroll to position [248, 0]
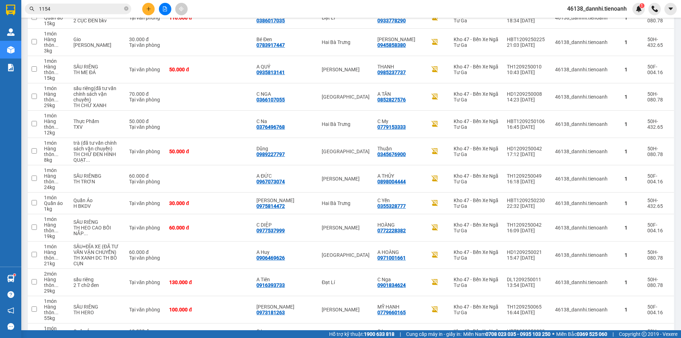
click at [108, 13] on span "1154" at bounding box center [78, 9] width 106 height 11
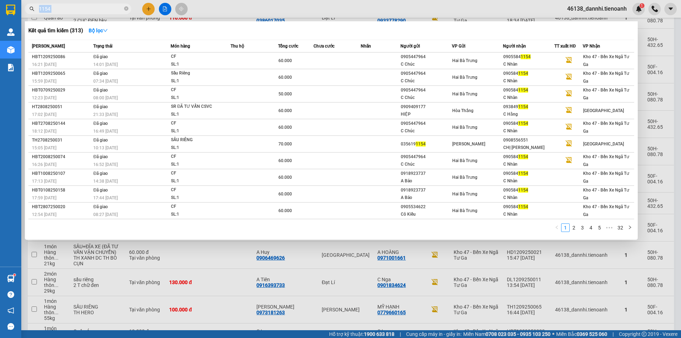
click at [108, 13] on span "1154" at bounding box center [78, 9] width 106 height 11
click at [105, 11] on input "1154" at bounding box center [81, 9] width 84 height 8
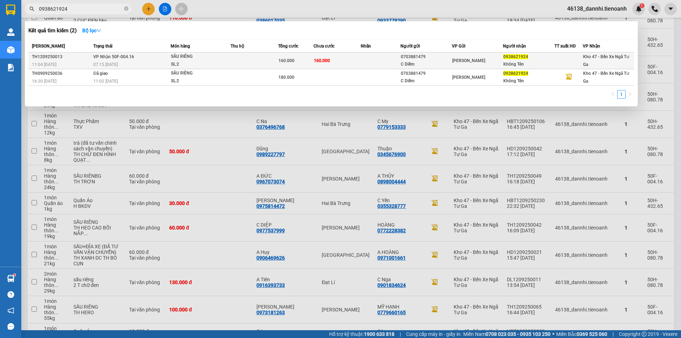
type input "0938621924"
click at [331, 64] on td "160.000" at bounding box center [337, 60] width 48 height 17
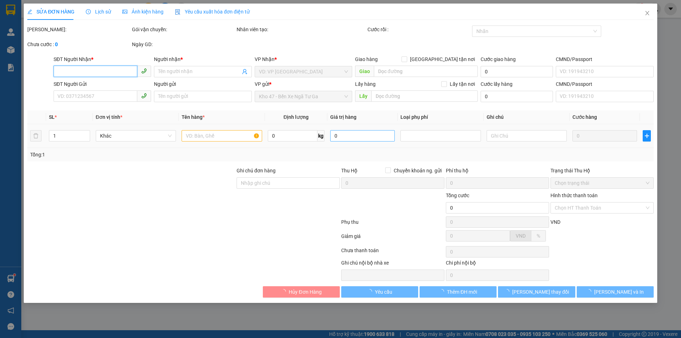
type input "0938621924"
type input "Không Tên"
type input "0703881479"
type input "C Diễm"
type input "160.000"
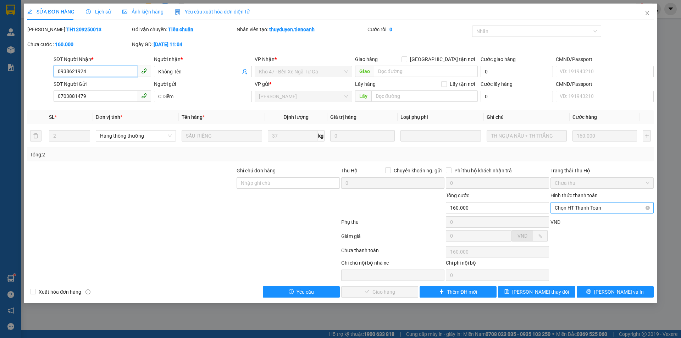
drag, startPoint x: 574, startPoint y: 203, endPoint x: 573, endPoint y: 214, distance: 10.6
click at [573, 203] on span "Chọn HT Thanh Toán" at bounding box center [601, 207] width 95 height 11
drag, startPoint x: 573, startPoint y: 218, endPoint x: 537, endPoint y: 233, distance: 39.1
click at [573, 217] on div "Tại văn phòng" at bounding box center [601, 221] width 103 height 11
type input "0"
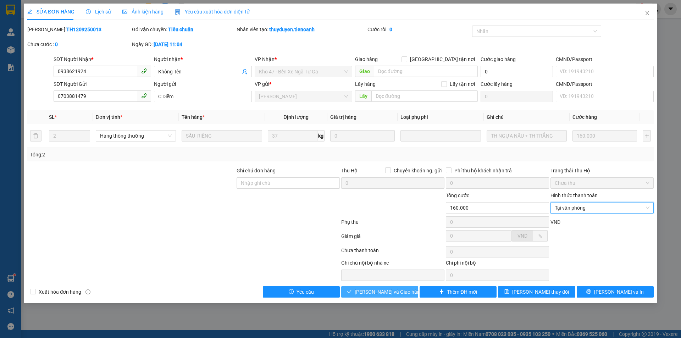
click at [362, 291] on button "[PERSON_NAME] và Giao hàng" at bounding box center [379, 291] width 77 height 11
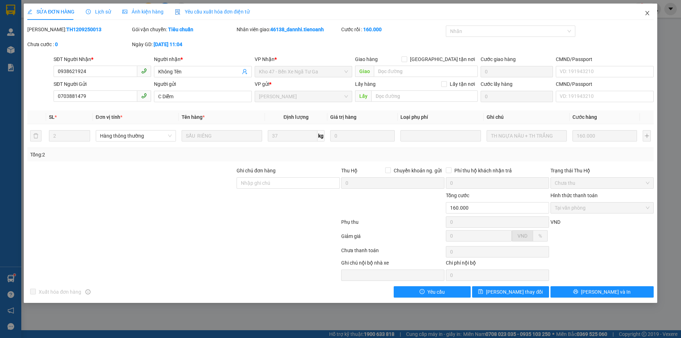
click at [645, 14] on icon "close" at bounding box center [647, 13] width 6 height 6
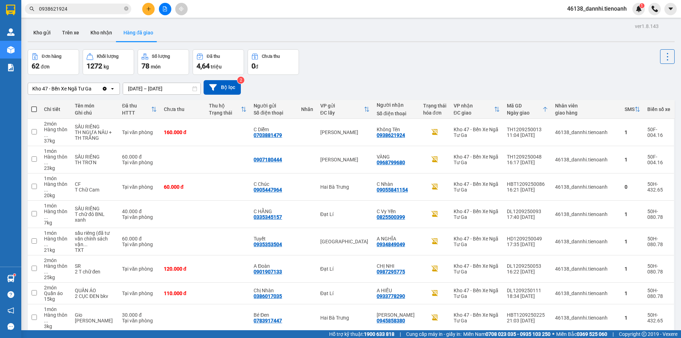
click at [184, 35] on div "Kho gửi Trên xe Kho nhận Hàng đã giao" at bounding box center [351, 33] width 647 height 19
click at [151, 10] on button at bounding box center [148, 9] width 12 height 12
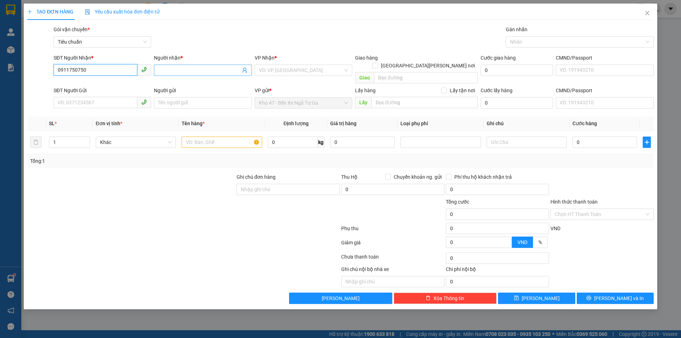
type input "0911750750"
click at [180, 75] on span at bounding box center [202, 70] width 97 height 11
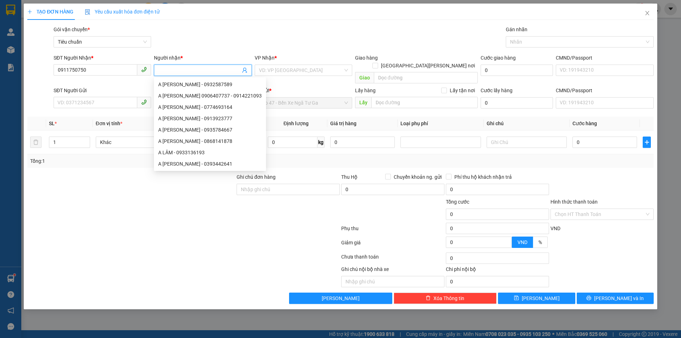
type input "K"
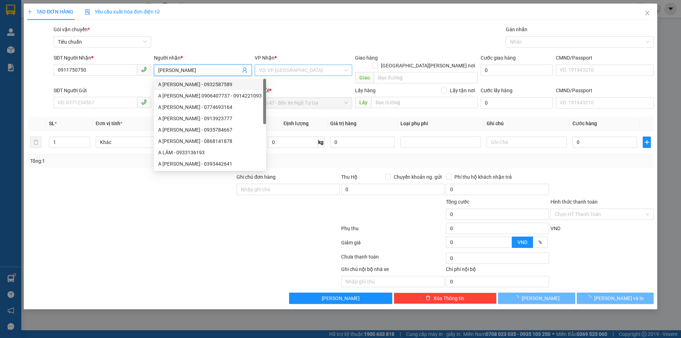
type input "[PERSON_NAME]"
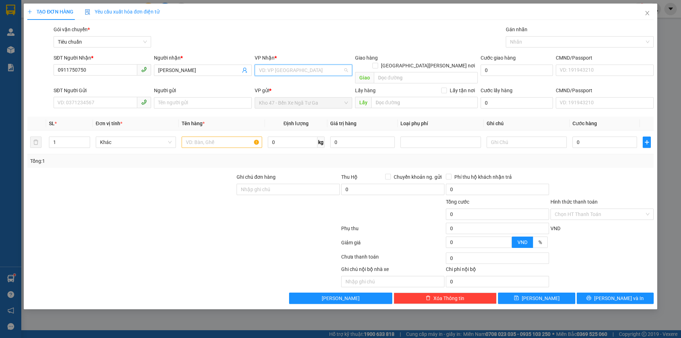
drag, startPoint x: 281, startPoint y: 69, endPoint x: 269, endPoint y: 71, distance: 12.3
click at [280, 69] on input "search" at bounding box center [301, 70] width 84 height 11
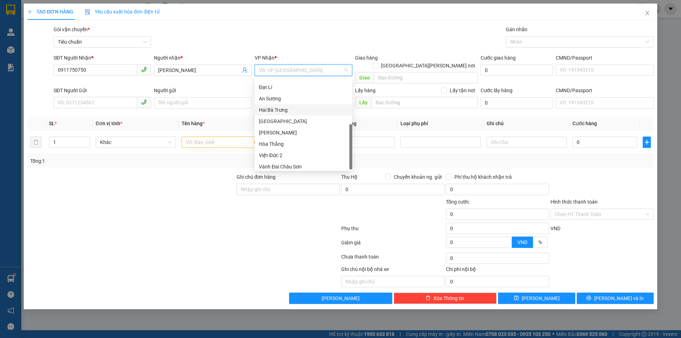
scroll to position [68, 0]
drag, startPoint x: 289, startPoint y: 133, endPoint x: 334, endPoint y: 106, distance: 52.8
click at [289, 131] on div "[PERSON_NAME]" at bounding box center [303, 130] width 89 height 8
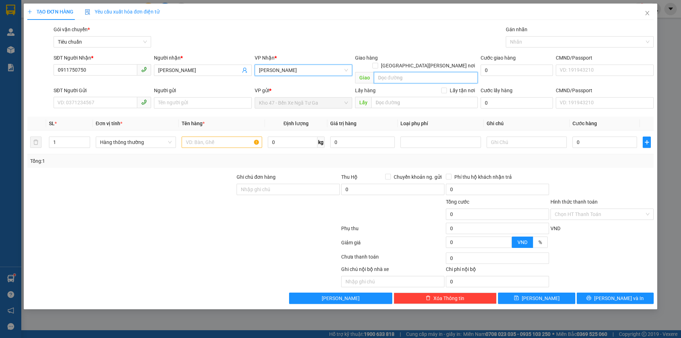
click at [385, 72] on input "search" at bounding box center [426, 77] width 104 height 11
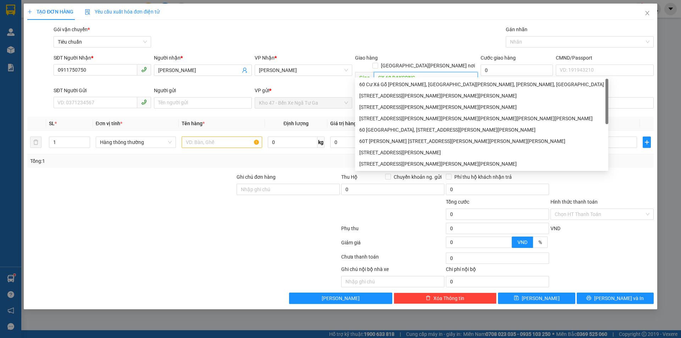
type input "CX 60 DAKSONG"
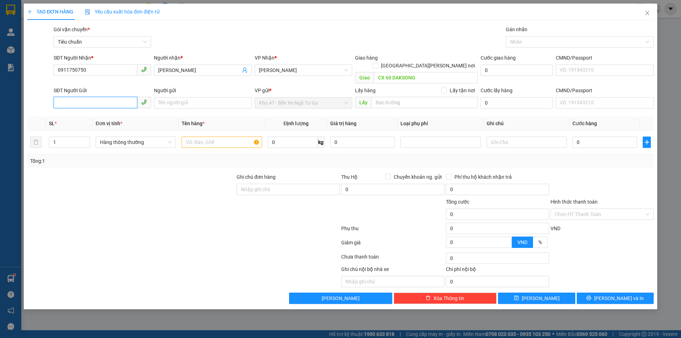
click at [97, 99] on input "SĐT Người Gửi" at bounding box center [96, 102] width 84 height 11
type input "0918106266"
click at [168, 97] on input "Người gửi" at bounding box center [202, 102] width 97 height 11
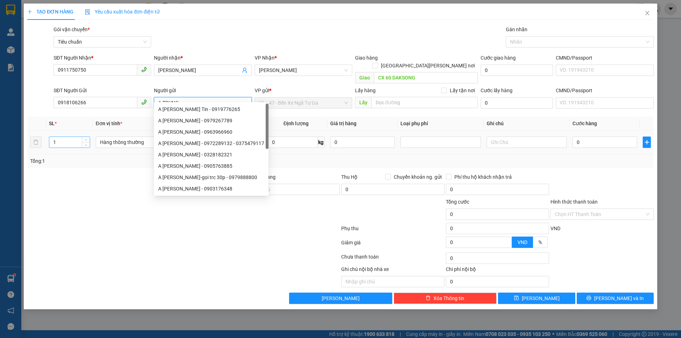
type input "A TRUNG"
click at [69, 137] on input "1" at bounding box center [69, 142] width 40 height 11
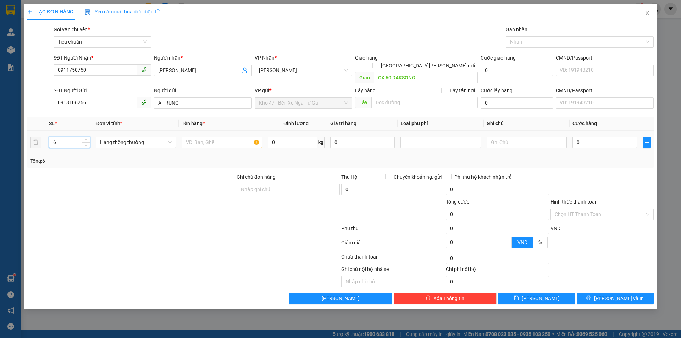
type input "6"
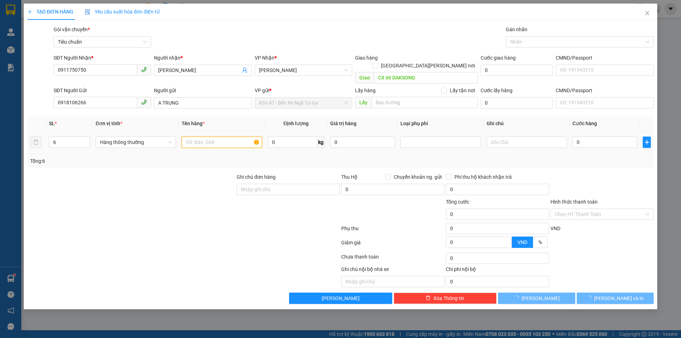
click at [220, 139] on input "text" at bounding box center [221, 141] width 80 height 11
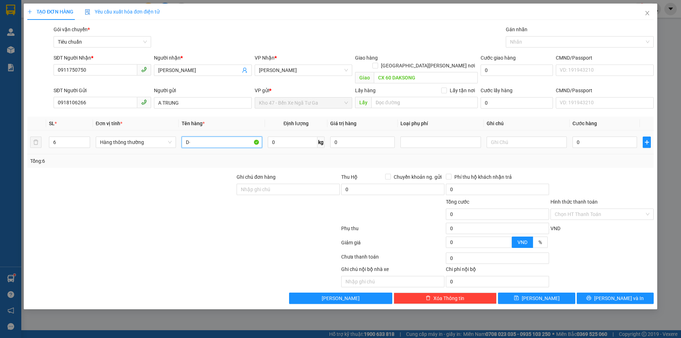
type input "D"
type input "ĐÔNG LẠNH"
click at [288, 136] on input "0" at bounding box center [293, 141] width 50 height 11
type input "51"
click at [300, 160] on div "Transit Pickup Surcharge Ids Transit Deliver Surcharge Ids Transit Deliver Surc…" at bounding box center [340, 165] width 626 height 278
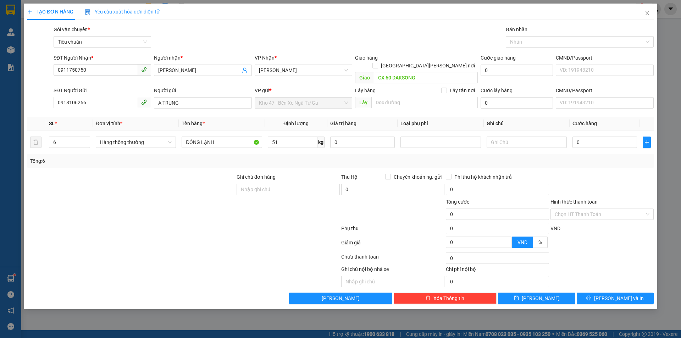
type input "100.000"
click at [354, 136] on input "0" at bounding box center [362, 141] width 65 height 11
click at [459, 138] on div at bounding box center [440, 142] width 77 height 9
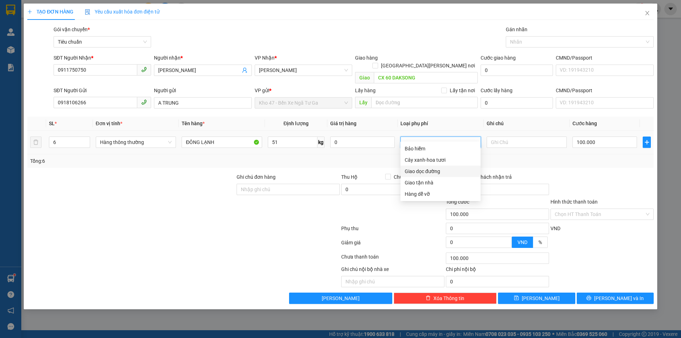
click at [440, 169] on div "Giao dọc đường" at bounding box center [440, 171] width 72 height 8
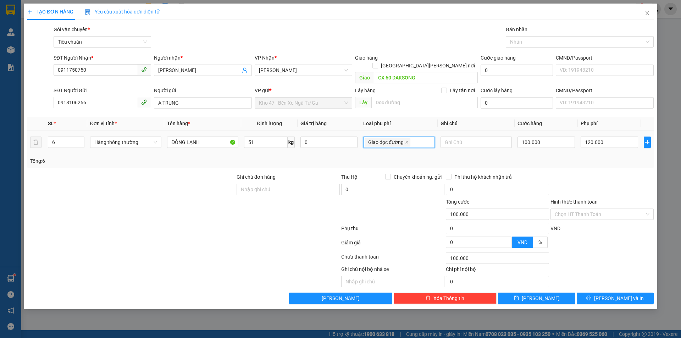
type input "220.000"
click at [470, 136] on input "text" at bounding box center [475, 141] width 71 height 11
type input "6TXT BKV"
click at [541, 136] on input "100.000" at bounding box center [545, 141] width 57 height 11
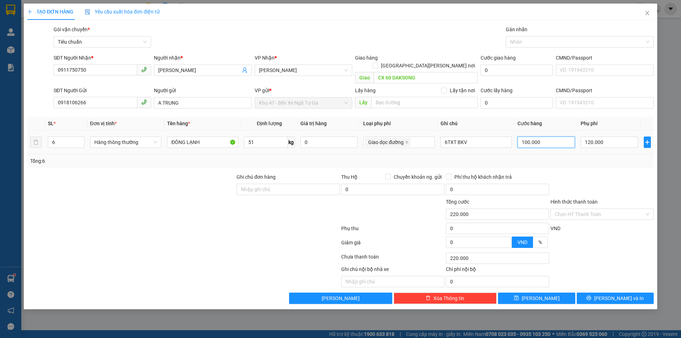
type input "6"
type input "120.006"
type input "60"
type input "120.060"
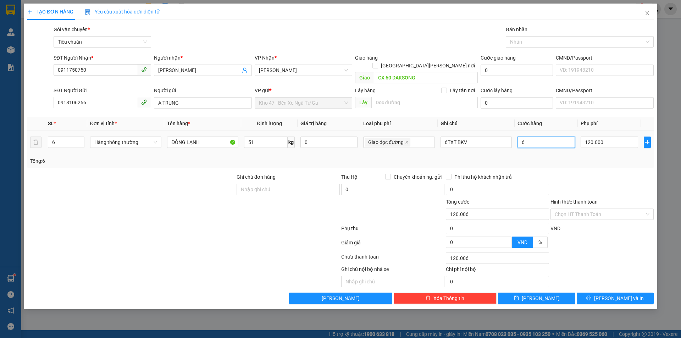
type input "120.060"
type input "600"
type input "120.600"
type input "600.000"
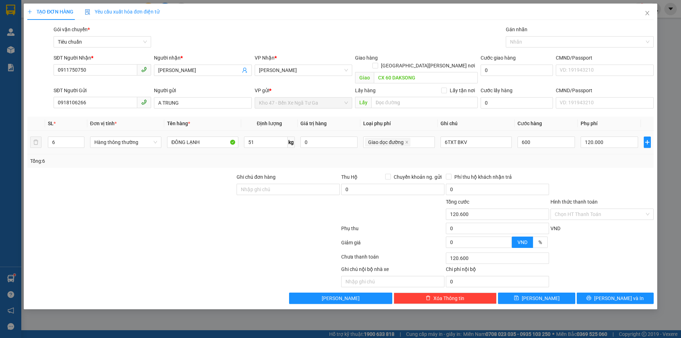
type input "720.000"
click at [557, 157] on div "Tổng: 6" at bounding box center [340, 161] width 620 height 8
click at [594, 210] on input "Hình thức thanh toán" at bounding box center [599, 214] width 90 height 11
click at [587, 221] on div "Tại văn phòng" at bounding box center [601, 221] width 95 height 8
type input "0"
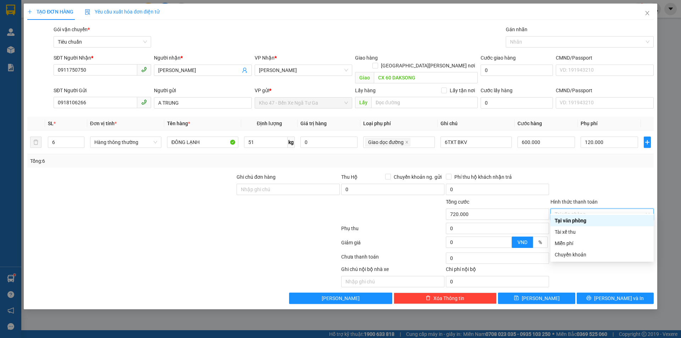
click at [566, 217] on div "Tại văn phòng" at bounding box center [601, 221] width 95 height 8
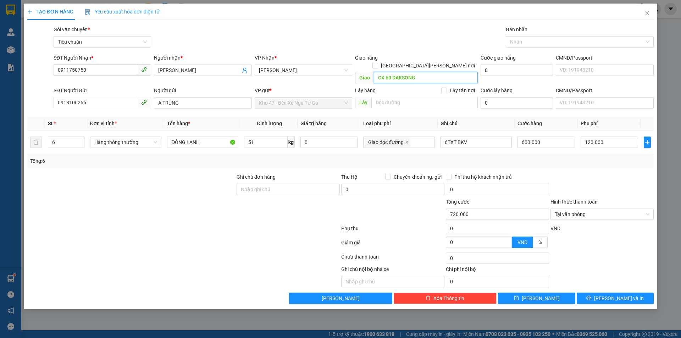
click at [375, 72] on input "CX 60 DAKSONG" at bounding box center [426, 77] width 104 height 11
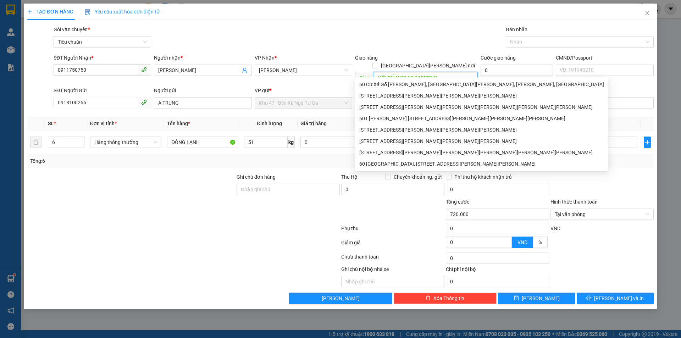
type input "ĐỐI DIỆN CX 60 DAKSONG"
drag, startPoint x: 216, startPoint y: 252, endPoint x: 220, endPoint y: 248, distance: 6.5
click at [216, 253] on div at bounding box center [184, 258] width 314 height 14
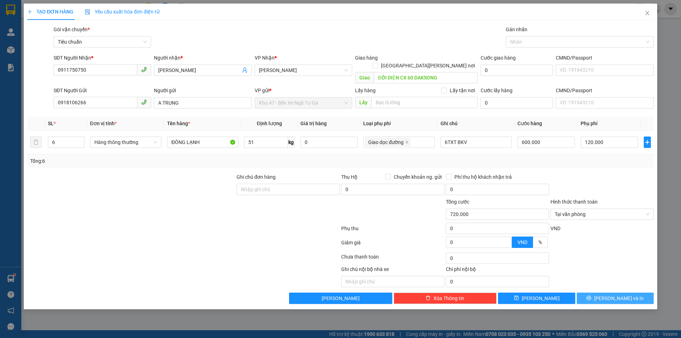
click at [597, 292] on button "[PERSON_NAME] và In" at bounding box center [614, 297] width 77 height 11
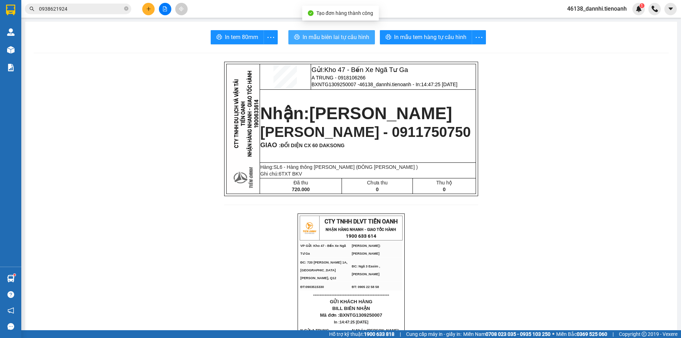
click at [337, 41] on span "In mẫu biên lai tự cấu hình" at bounding box center [335, 37] width 67 height 9
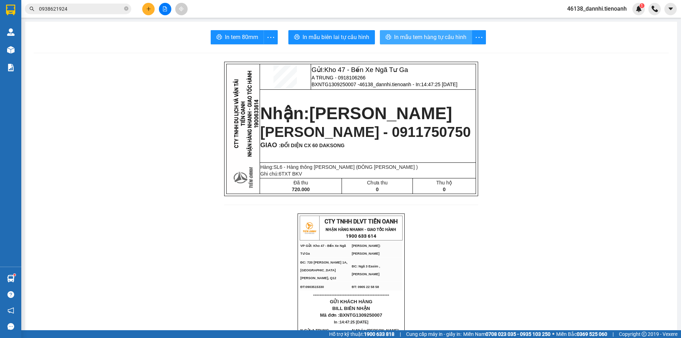
click at [401, 36] on span "In mẫu tem hàng tự cấu hình" at bounding box center [430, 37] width 72 height 9
click at [126, 7] on icon "close-circle" at bounding box center [126, 8] width 4 height 4
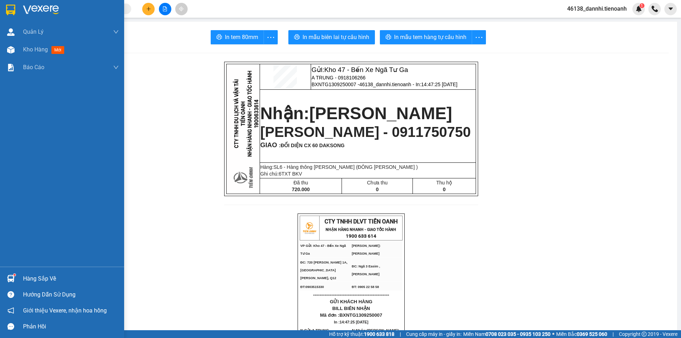
click at [7, 6] on img at bounding box center [10, 10] width 9 height 11
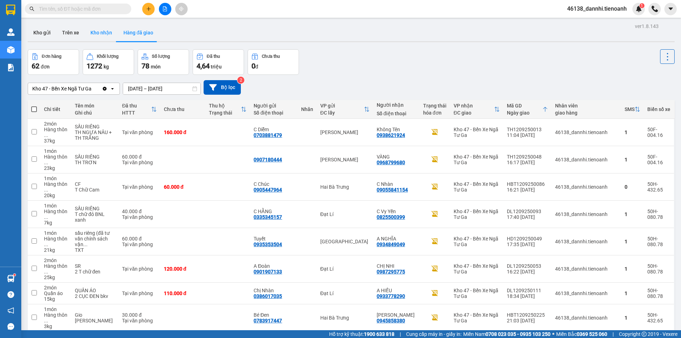
click at [107, 39] on button "Kho nhận" at bounding box center [101, 32] width 33 height 17
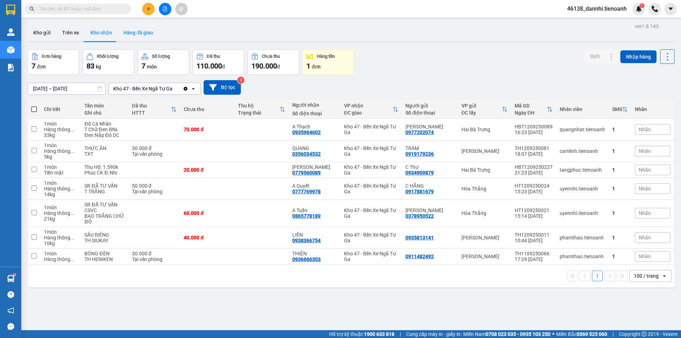
click at [149, 29] on button "Hàng đã giao" at bounding box center [138, 32] width 41 height 17
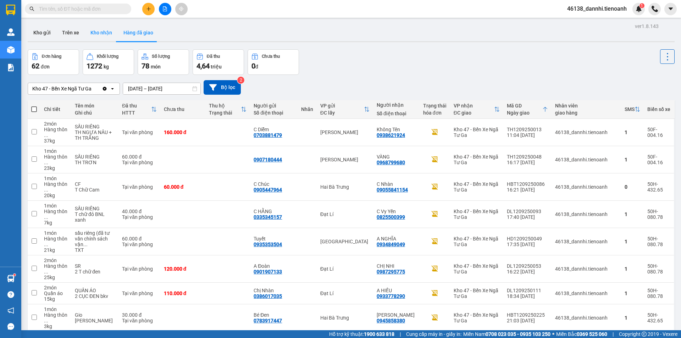
click at [106, 38] on button "Kho nhận" at bounding box center [101, 32] width 33 height 17
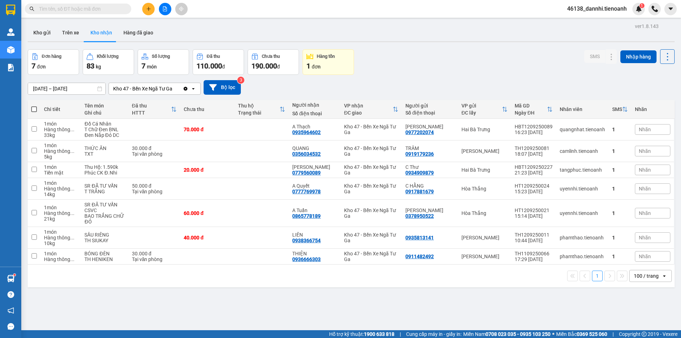
click at [95, 9] on input "text" at bounding box center [81, 9] width 84 height 8
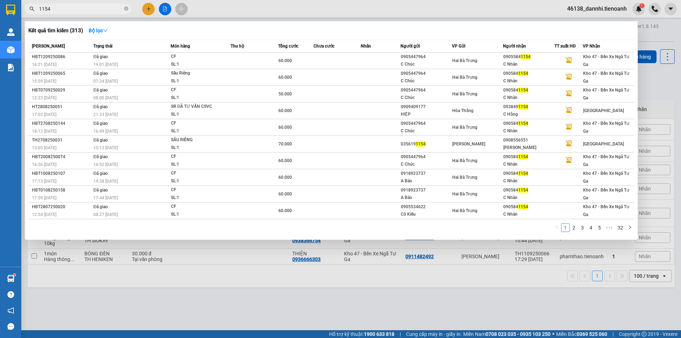
type input "1154"
click at [302, 289] on div at bounding box center [340, 169] width 681 height 338
click at [109, 7] on input "1154" at bounding box center [81, 9] width 84 height 8
click at [194, 291] on div at bounding box center [340, 169] width 681 height 338
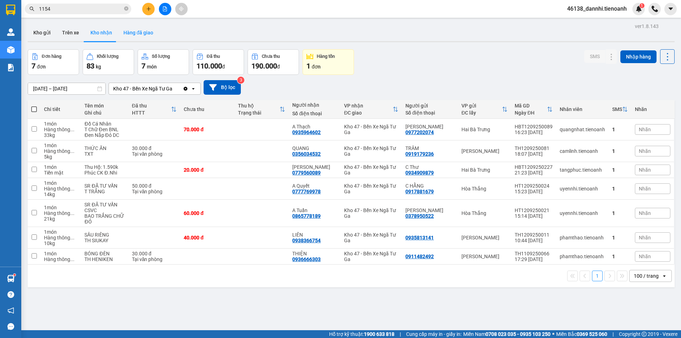
click at [130, 35] on button "Hàng đã giao" at bounding box center [138, 32] width 41 height 17
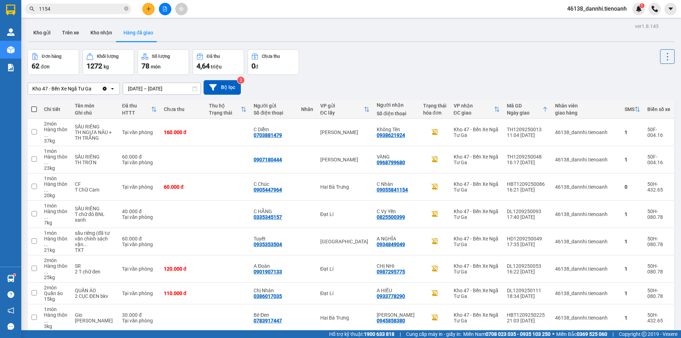
click at [93, 14] on span "1154" at bounding box center [78, 9] width 106 height 11
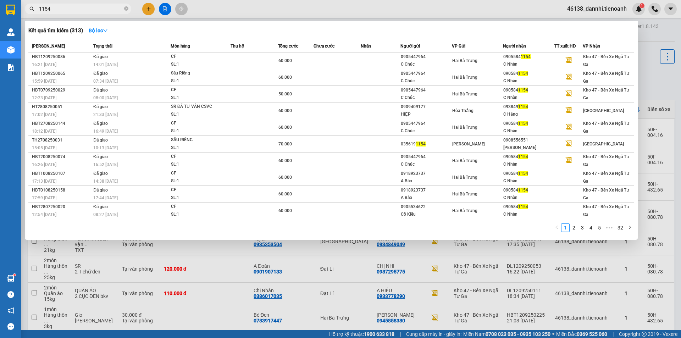
drag, startPoint x: 247, startPoint y: 2, endPoint x: 146, endPoint y: 23, distance: 103.1
click at [247, 2] on div at bounding box center [340, 169] width 681 height 338
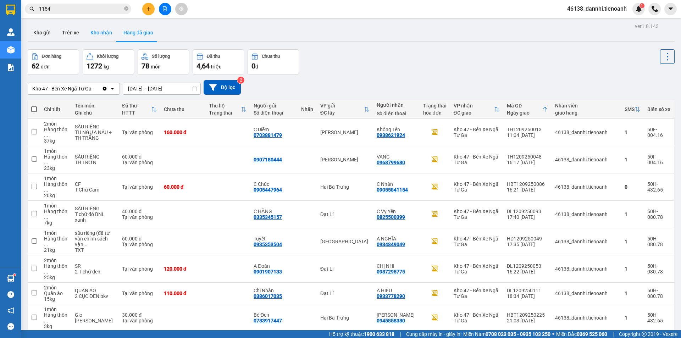
click at [97, 31] on button "Kho nhận" at bounding box center [101, 32] width 33 height 17
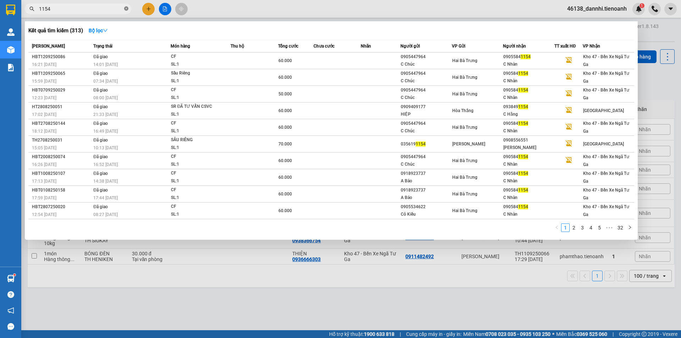
click at [127, 8] on icon "close-circle" at bounding box center [126, 8] width 4 height 4
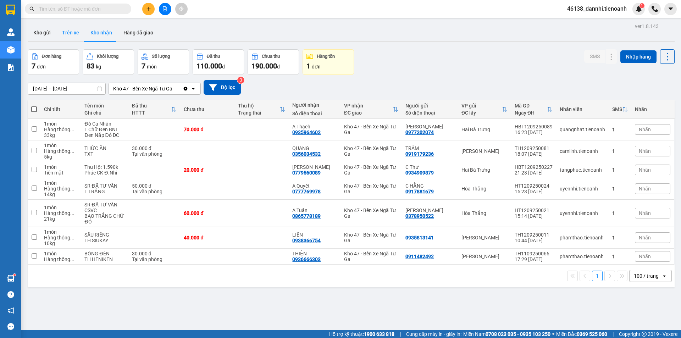
click at [74, 36] on button "Trên xe" at bounding box center [70, 32] width 28 height 17
type input "[DATE] – [DATE]"
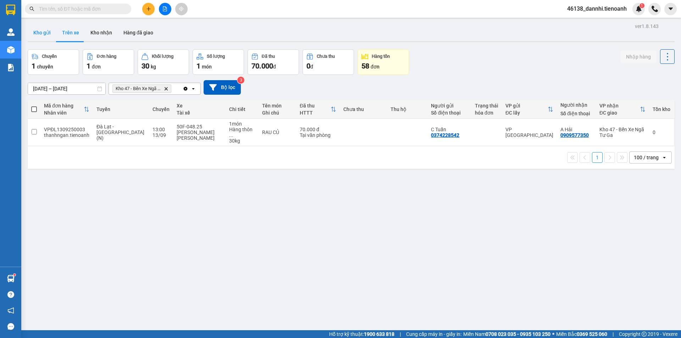
click at [39, 36] on button "Kho gửi" at bounding box center [42, 32] width 29 height 17
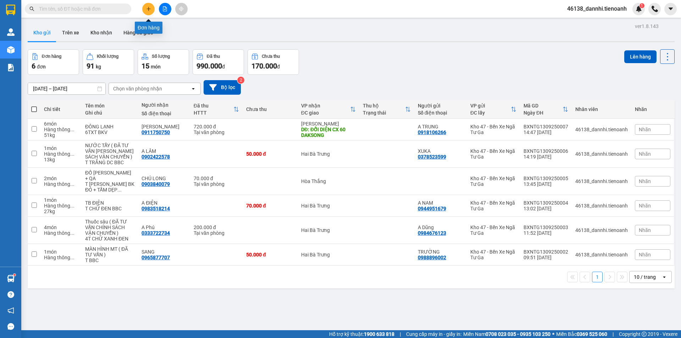
click at [151, 9] on button at bounding box center [148, 9] width 12 height 12
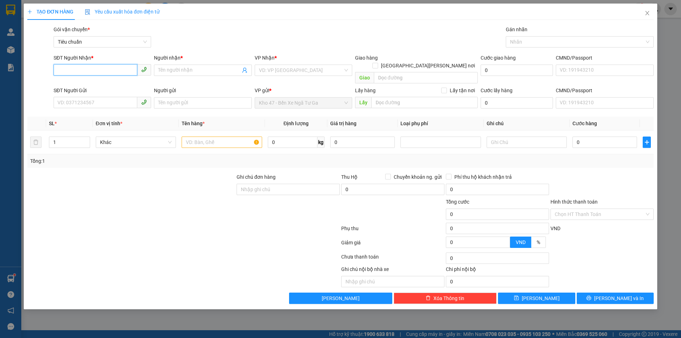
click at [112, 68] on input "SĐT Người Nhận *" at bounding box center [96, 69] width 84 height 11
type input "0984579552"
click at [212, 74] on input "Người nhận *" at bounding box center [199, 70] width 82 height 8
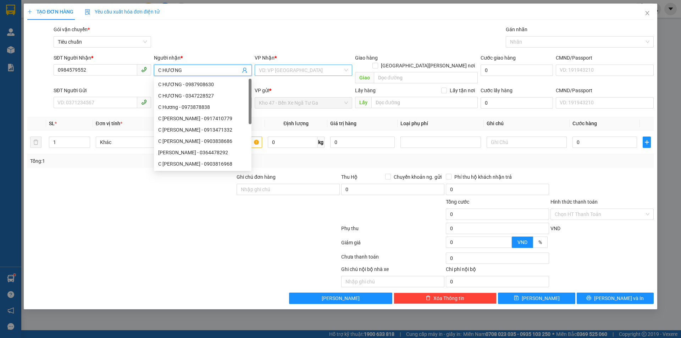
type input "C HƯƠNG"
click at [284, 72] on input "search" at bounding box center [301, 70] width 84 height 11
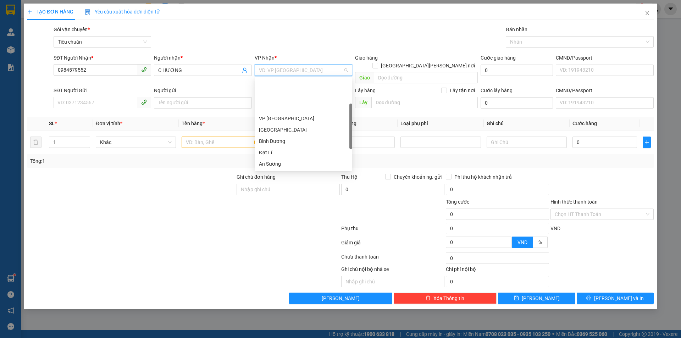
scroll to position [35, 0]
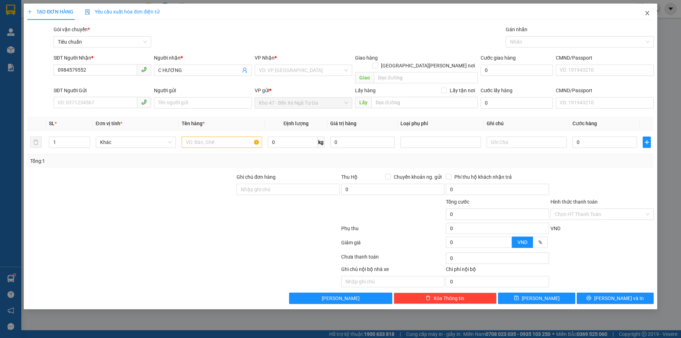
click at [647, 15] on icon "close" at bounding box center [647, 13] width 6 height 6
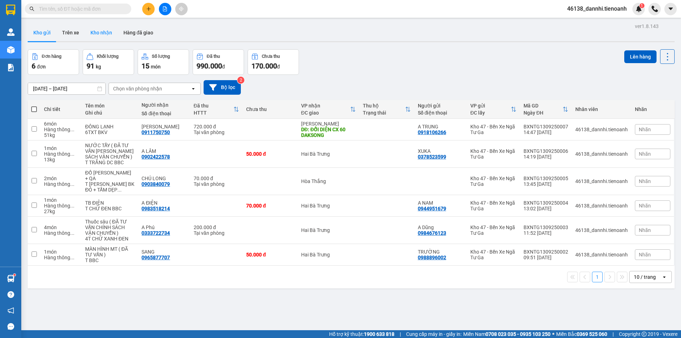
click at [104, 33] on button "Kho nhận" at bounding box center [101, 32] width 33 height 17
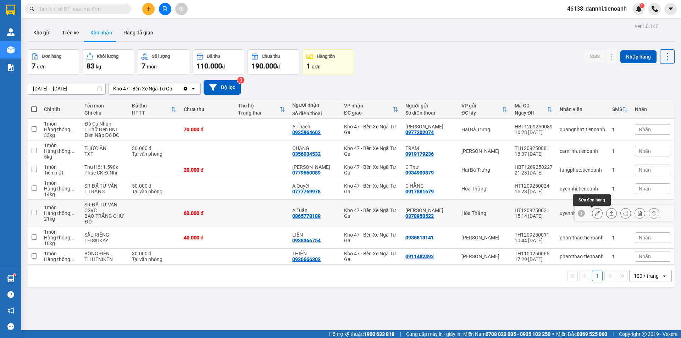
click at [594, 213] on icon at bounding box center [596, 213] width 5 height 5
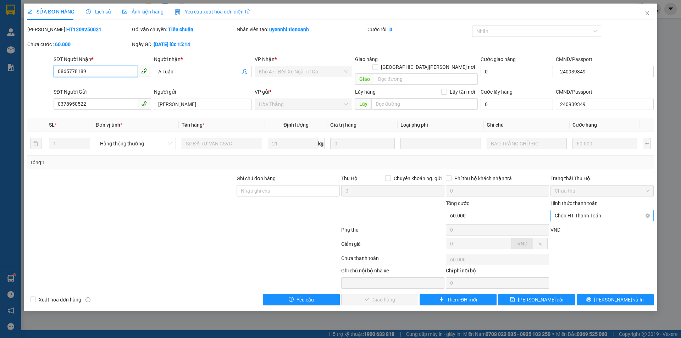
click at [580, 210] on span "Chọn HT Thanh Toán" at bounding box center [601, 215] width 95 height 11
click at [577, 217] on div "Tại văn phòng" at bounding box center [601, 221] width 103 height 11
type input "0"
click at [392, 296] on span "[PERSON_NAME] và Giao hàng" at bounding box center [402, 300] width 96 height 8
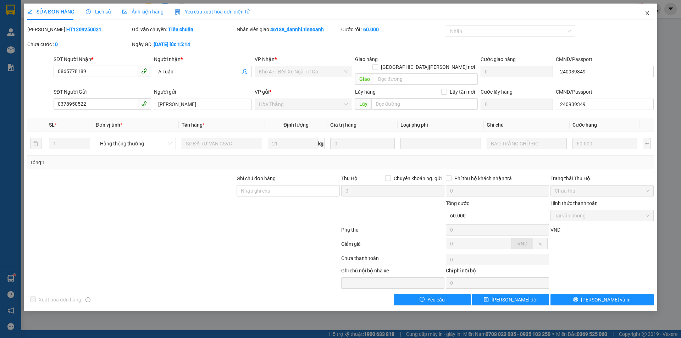
click at [644, 15] on icon "close" at bounding box center [647, 13] width 6 height 6
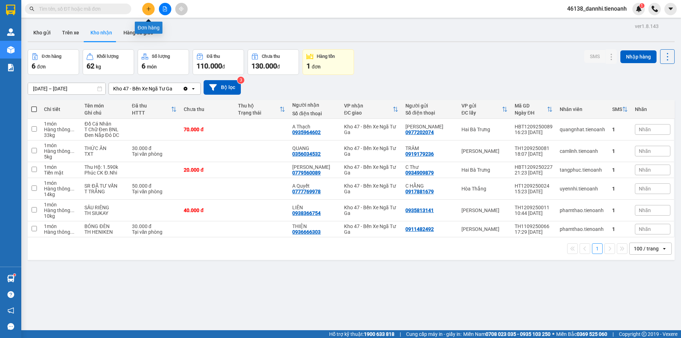
click at [146, 13] on button at bounding box center [148, 9] width 12 height 12
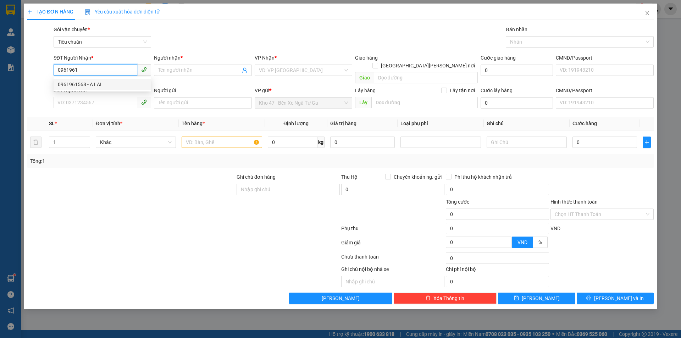
click at [112, 86] on div "0961961568 - A LAI" at bounding box center [102, 84] width 89 height 8
type input "0961961568"
type input "A LAI"
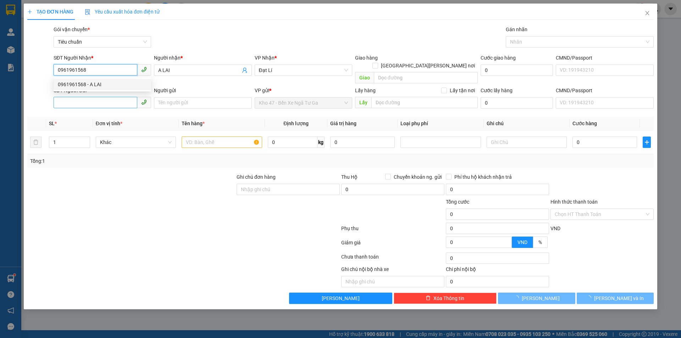
type input "0961961568"
type input "60.000"
click at [110, 100] on input "SĐT Người Gửi" at bounding box center [96, 102] width 84 height 11
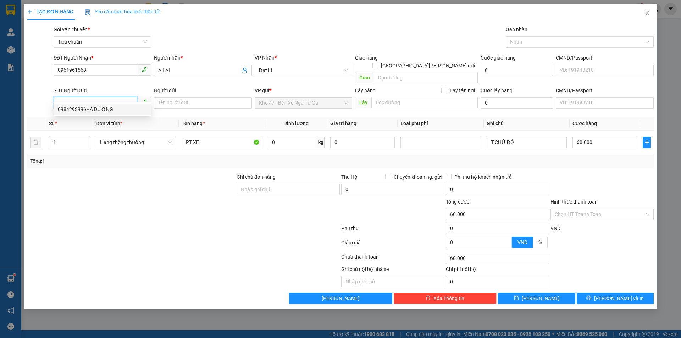
drag, startPoint x: 112, startPoint y: 112, endPoint x: 111, endPoint y: 117, distance: 5.4
click at [112, 112] on div "0984293996 - A DƯƠNG" at bounding box center [102, 109] width 89 height 8
type input "0984293996"
type input "A DƯƠNG"
click at [294, 136] on input "0" at bounding box center [293, 141] width 50 height 11
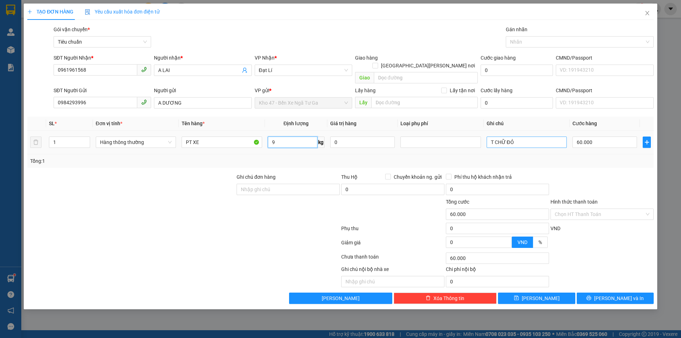
type input "9"
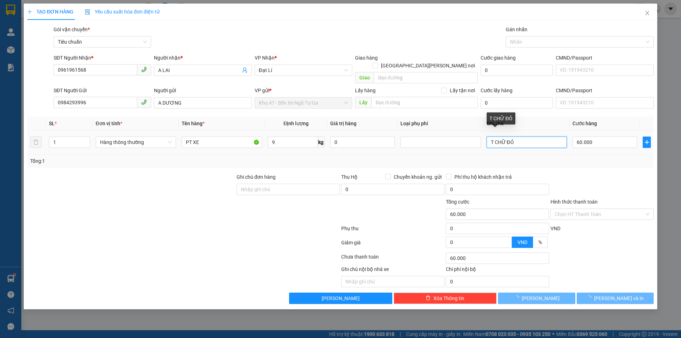
drag, startPoint x: 529, startPoint y: 136, endPoint x: 346, endPoint y: 123, distance: 183.0
click at [340, 130] on tr "1 Hàng thông thường PT XE 9 kg 0 T CHỮ ĐỎ 60.000" at bounding box center [340, 142] width 626 height 24
type input "40.000"
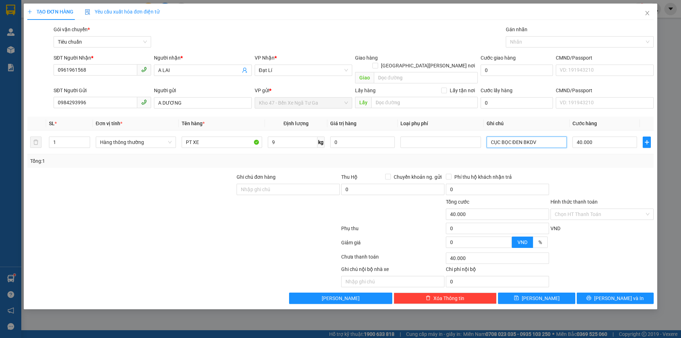
type input "CỤC BỌC ĐEN BKDV"
click at [572, 158] on div "Tổng: 1" at bounding box center [340, 160] width 626 height 13
drag, startPoint x: 593, startPoint y: 291, endPoint x: 559, endPoint y: 272, distance: 38.9
click at [591, 292] on button "[PERSON_NAME] và In" at bounding box center [614, 297] width 77 height 11
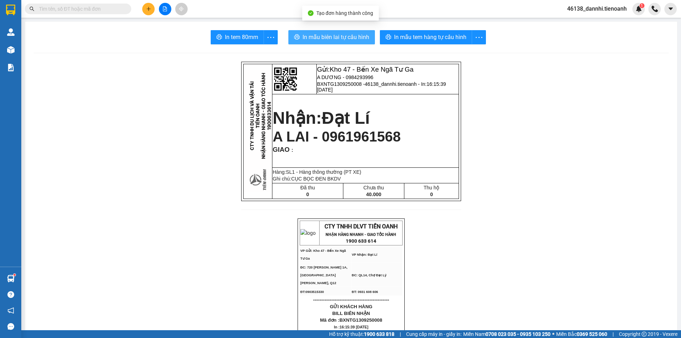
click at [361, 38] on span "In mẫu biên lai tự cấu hình" at bounding box center [335, 37] width 67 height 9
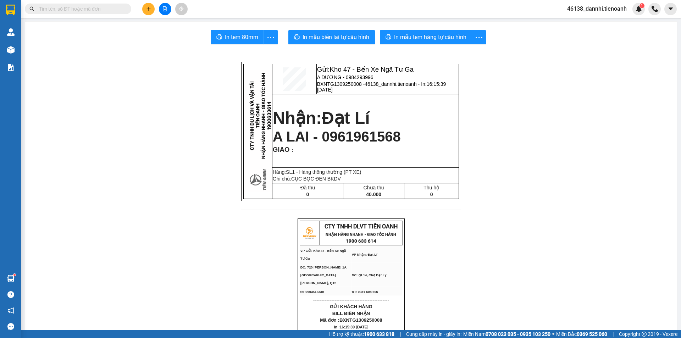
click at [420, 41] on span "In mẫu tem hàng tự cấu hình" at bounding box center [430, 37] width 72 height 9
click at [150, 11] on button at bounding box center [148, 9] width 12 height 12
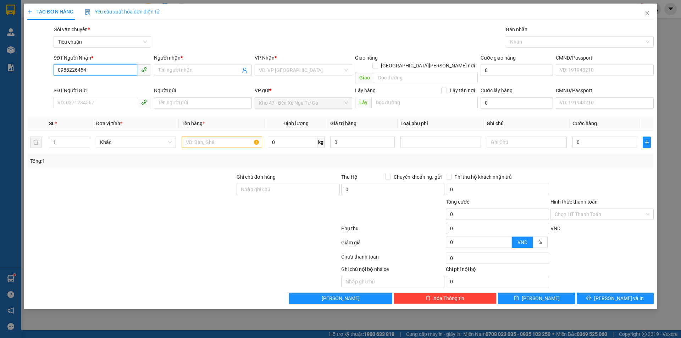
click at [119, 69] on input "0988226454" at bounding box center [96, 69] width 84 height 11
type input "0988226454"
click at [189, 66] on span at bounding box center [202, 70] width 97 height 11
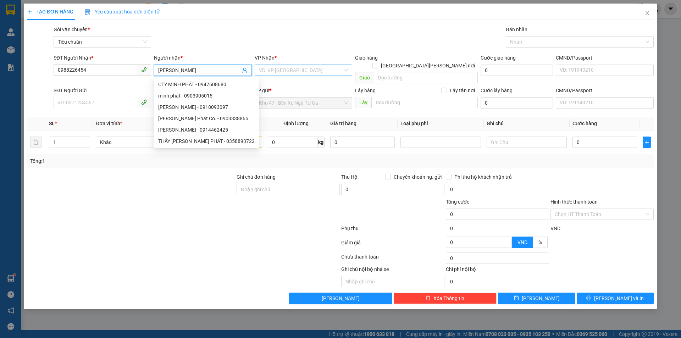
type input "MINH PHÁT"
click at [298, 74] on input "search" at bounding box center [301, 70] width 84 height 11
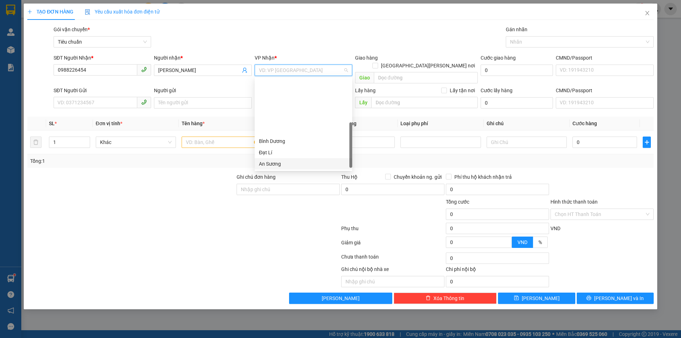
scroll to position [68, 0]
click at [295, 106] on div "Hai Bà Trưng" at bounding box center [303, 107] width 89 height 8
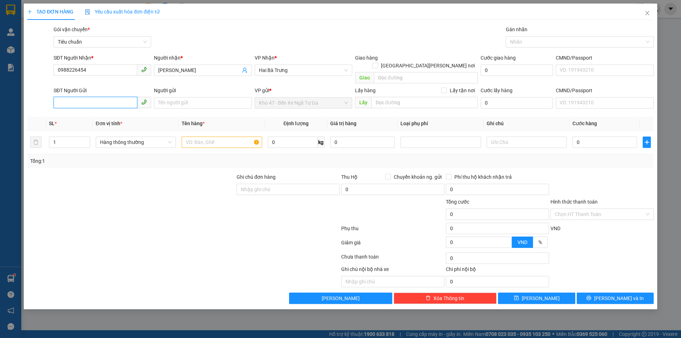
click at [119, 97] on input "SĐT Người Gửi" at bounding box center [96, 102] width 84 height 11
type input "0963943911"
drag, startPoint x: 108, startPoint y: 111, endPoint x: 103, endPoint y: 108, distance: 5.4
click at [107, 111] on div "0963943911 - AN HƯNG" at bounding box center [102, 109] width 89 height 8
type input "AN HƯNG"
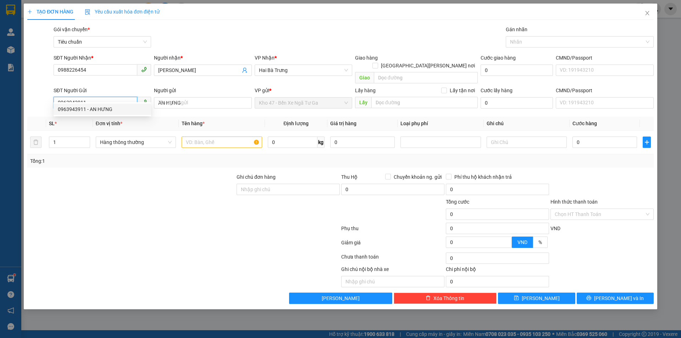
type input "70.000"
type input "0963943911"
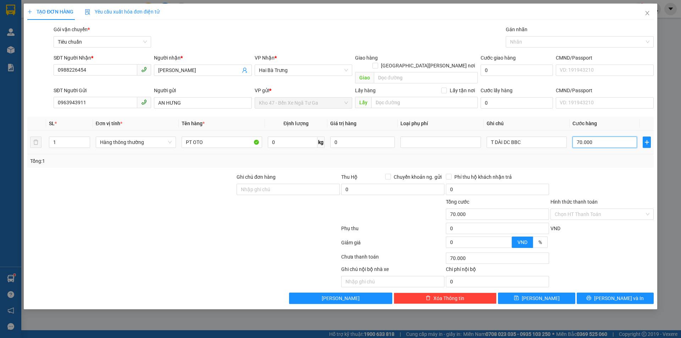
click at [607, 136] on input "70.000" at bounding box center [604, 141] width 65 height 11
type input "6"
type input "60"
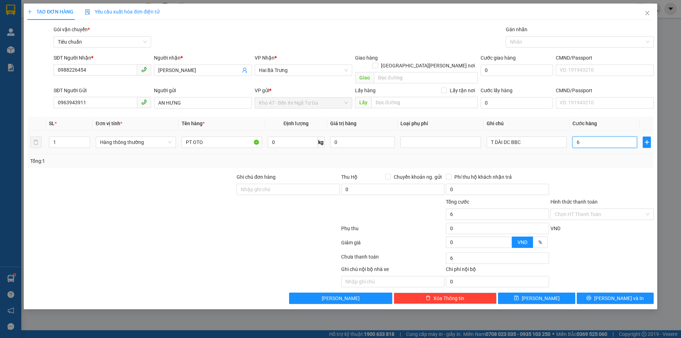
type input "60"
type input "60.000"
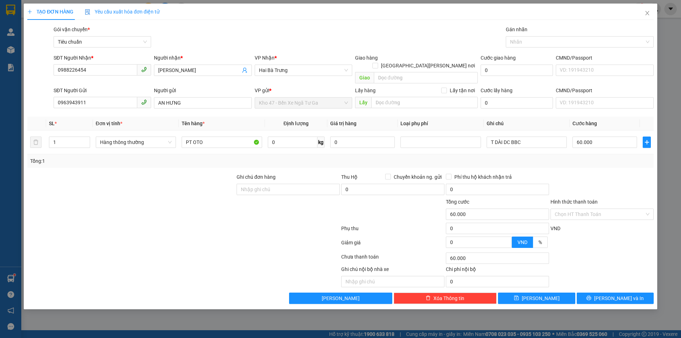
click at [605, 173] on div at bounding box center [601, 185] width 105 height 25
click at [599, 292] on button "[PERSON_NAME] và In" at bounding box center [614, 297] width 77 height 11
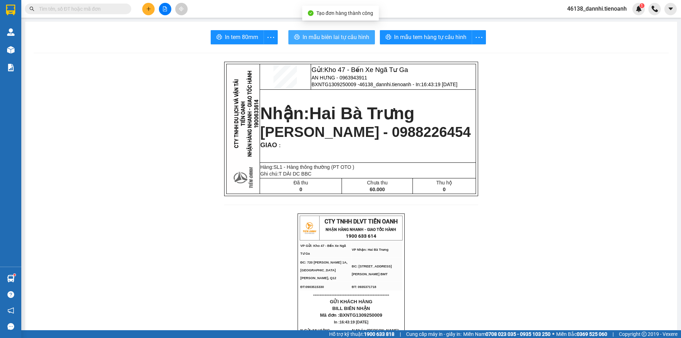
click at [320, 38] on span "In mẫu biên lai tự cấu hình" at bounding box center [335, 37] width 67 height 9
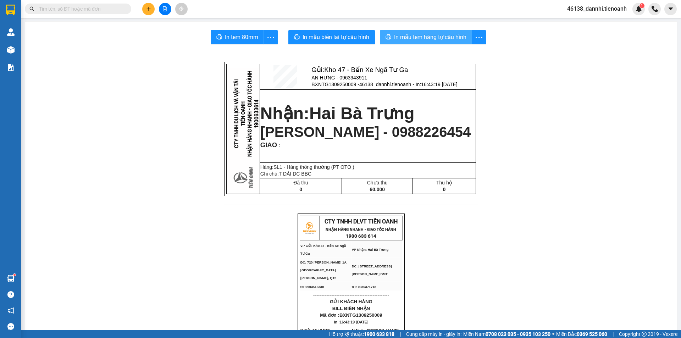
click at [416, 35] on span "In mẫu tem hàng tự cấu hình" at bounding box center [430, 37] width 72 height 9
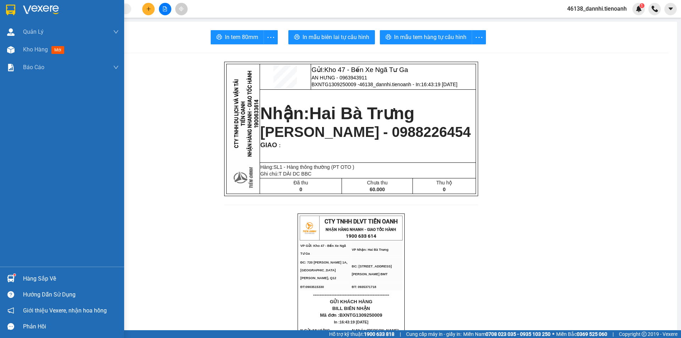
click at [24, 2] on div at bounding box center [62, 11] width 124 height 23
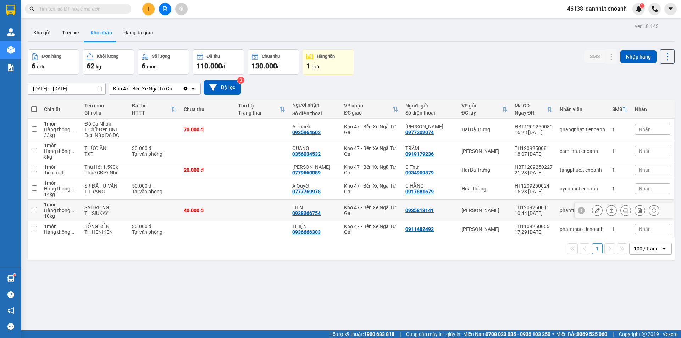
click at [592, 212] on button at bounding box center [597, 210] width 10 height 12
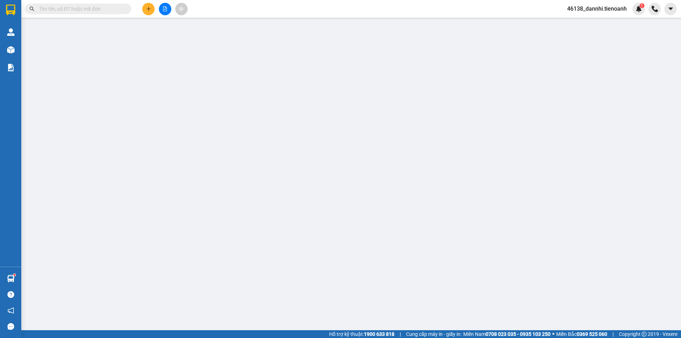
type input "0938366754"
type input "LIÊN"
type input "0935813141"
type input "40.000"
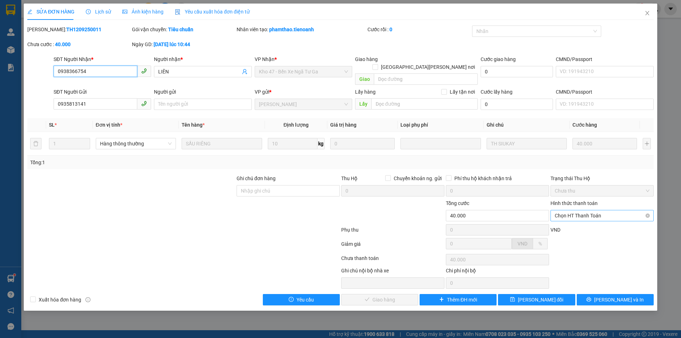
click at [583, 210] on span "Chọn HT Thanh Toán" at bounding box center [601, 215] width 95 height 11
click at [576, 223] on div "Tại văn phòng" at bounding box center [601, 222] width 95 height 8
type input "0"
drag, startPoint x: 389, startPoint y: 289, endPoint x: 382, endPoint y: 290, distance: 6.1
click at [389, 296] on span "[PERSON_NAME] và Giao hàng" at bounding box center [402, 300] width 96 height 8
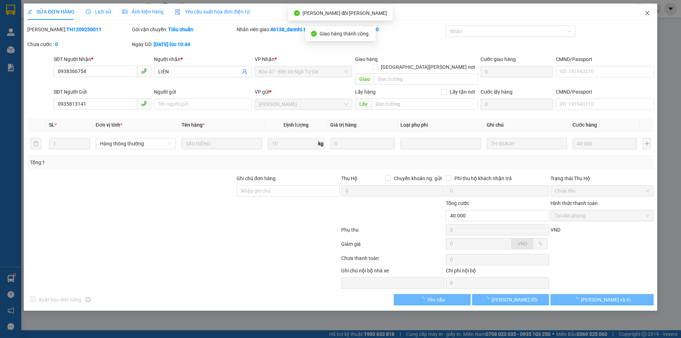
click at [642, 19] on span "Close" at bounding box center [647, 14] width 20 height 20
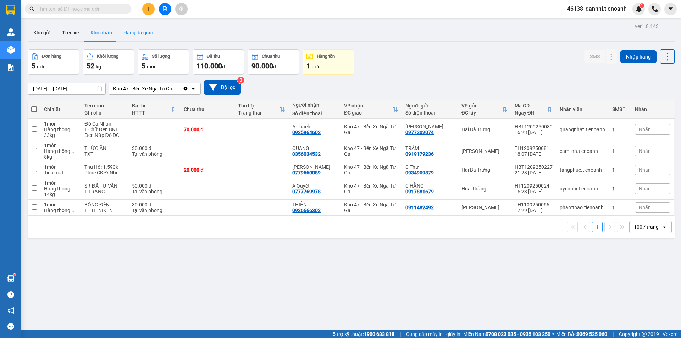
click at [147, 32] on button "Hàng đã giao" at bounding box center [138, 32] width 41 height 17
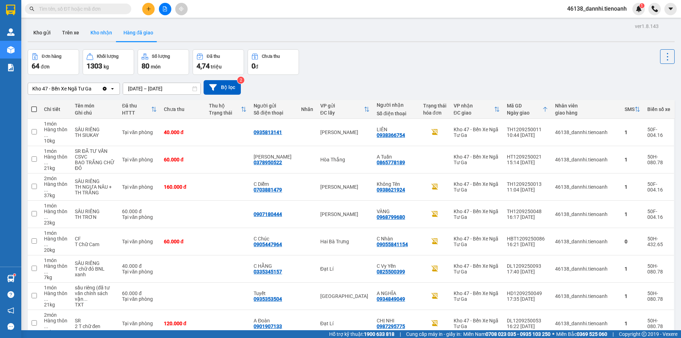
click at [102, 37] on button "Kho nhận" at bounding box center [101, 32] width 33 height 17
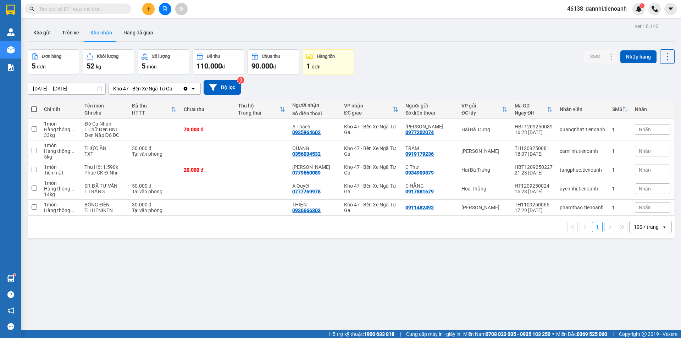
click at [114, 10] on input "text" at bounding box center [81, 9] width 84 height 8
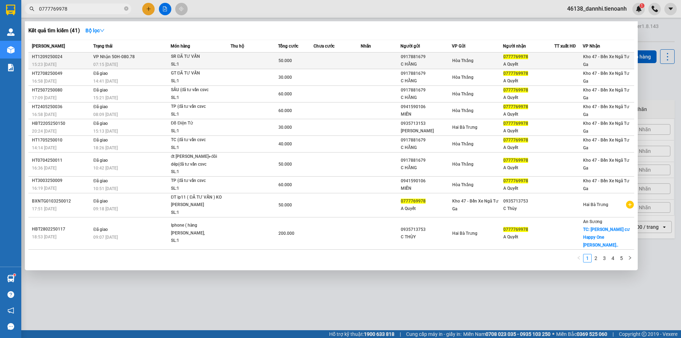
type input "0777769978"
click at [242, 65] on td at bounding box center [254, 60] width 48 height 17
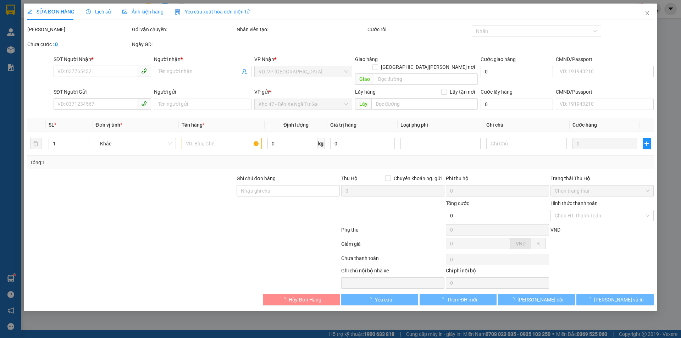
type input "0777769978"
type input "A Quyết"
type input "066090015389"
type input "0917881679"
type input "C HẰNG"
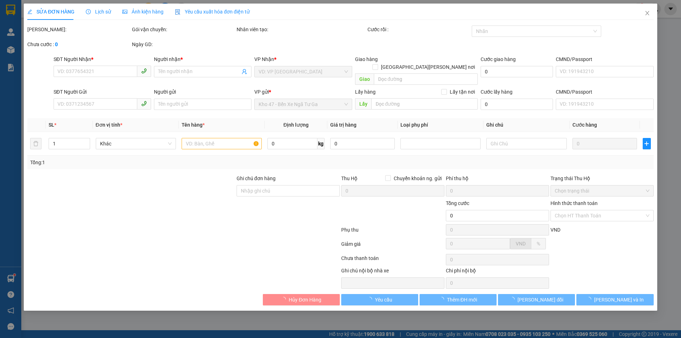
type input "240418536"
type input "50.000"
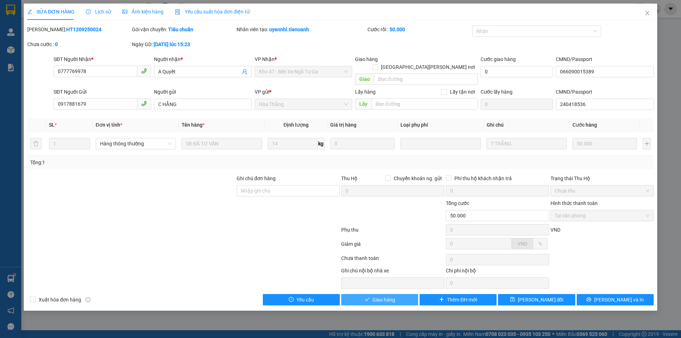
drag, startPoint x: 365, startPoint y: 289, endPoint x: 362, endPoint y: 289, distance: 4.0
click at [365, 297] on icon "check" at bounding box center [366, 299] width 5 height 5
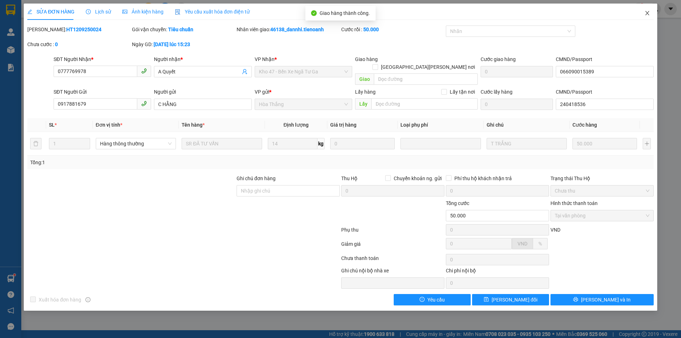
click at [646, 13] on icon "close" at bounding box center [647, 13] width 6 height 6
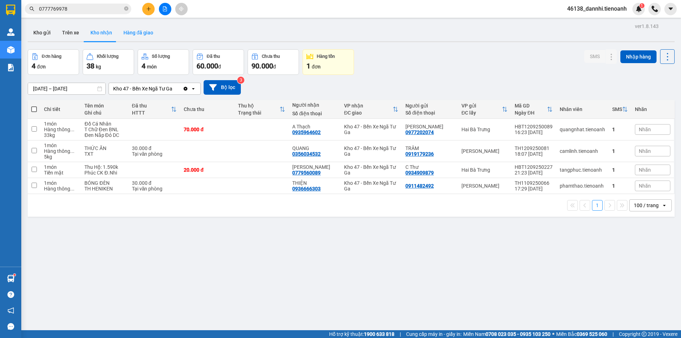
click at [125, 29] on button "Hàng đã giao" at bounding box center [138, 32] width 41 height 17
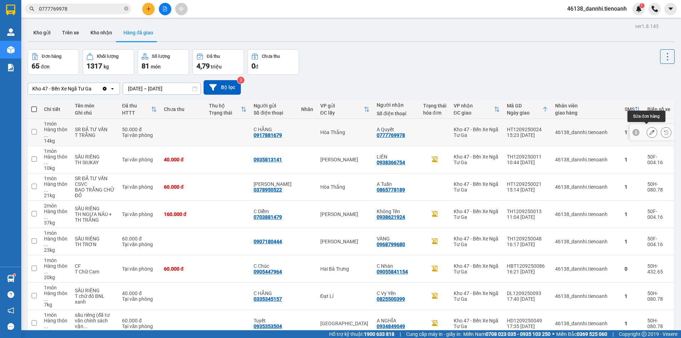
click at [649, 130] on icon at bounding box center [651, 132] width 5 height 5
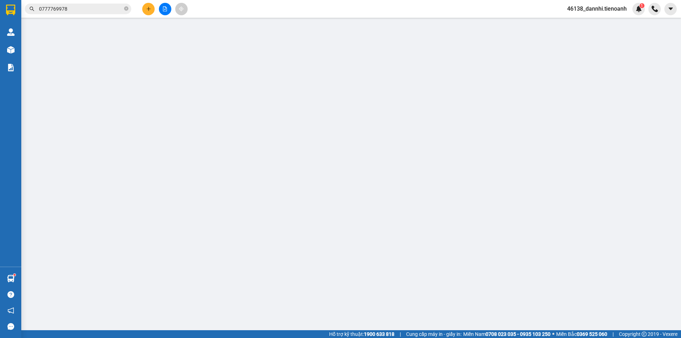
type input "0777769978"
type input "A Quyết"
type input "066090015389"
type input "0917881679"
type input "C HẰNG"
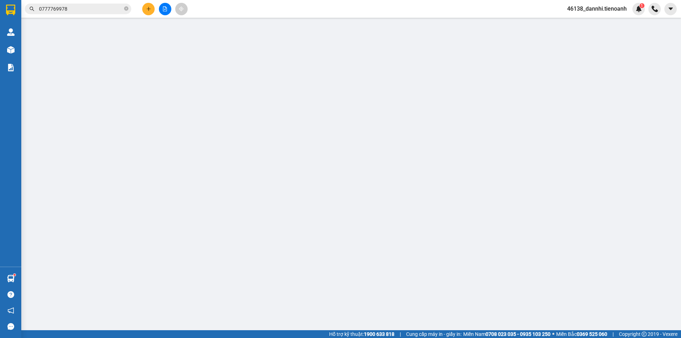
type input "240418536"
type input "50.000"
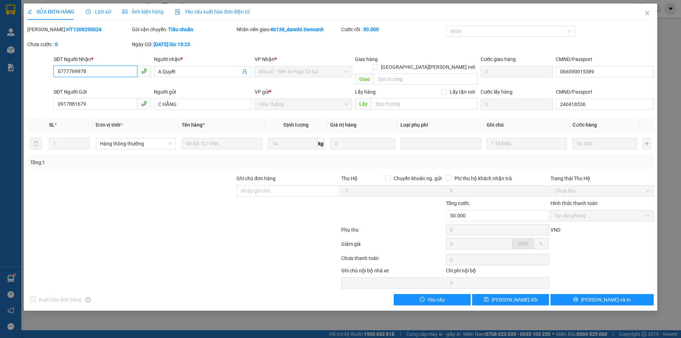
click at [100, 67] on input "0777769978" at bounding box center [96, 71] width 84 height 11
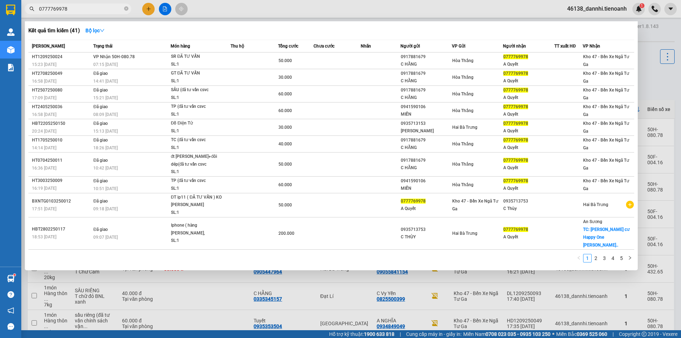
click at [81, 5] on input "0777769978" at bounding box center [81, 9] width 84 height 8
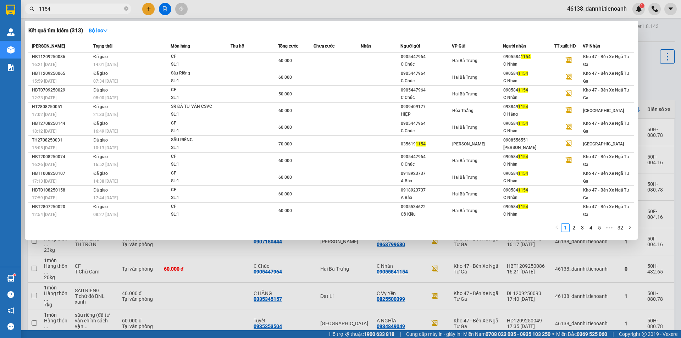
type input "1154"
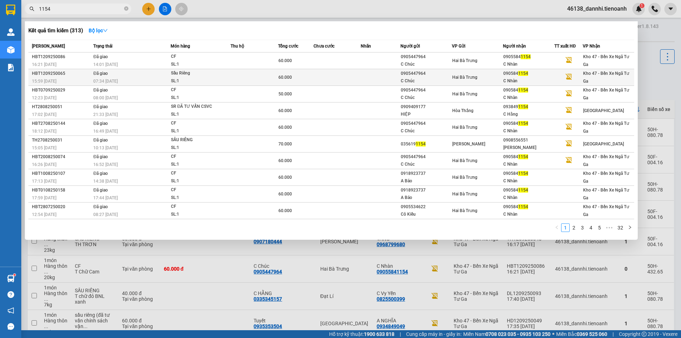
click at [181, 73] on div "Sầu Riêng" at bounding box center [197, 73] width 53 height 8
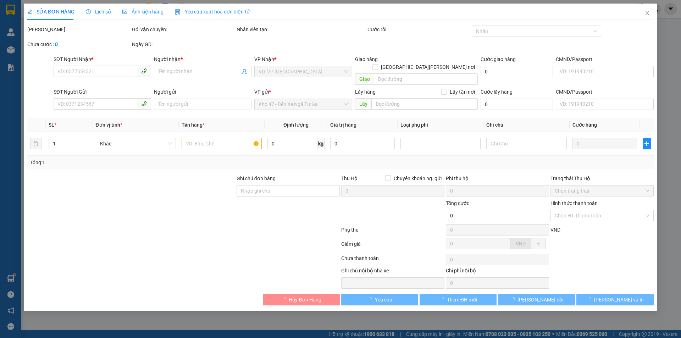
type input "0905841154"
type input "C Nhàn"
type input "0905447964"
type input "C Chúc"
type input "60.000"
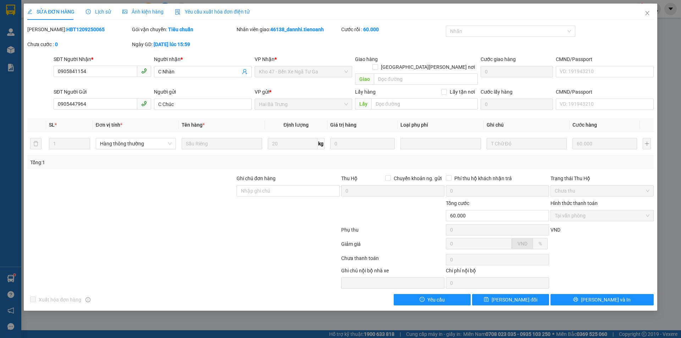
click at [106, 14] on span "Lịch sử" at bounding box center [98, 12] width 25 height 6
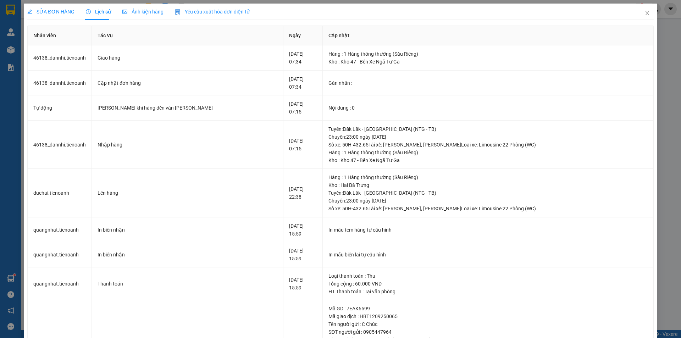
click at [57, 17] on div "SỬA ĐƠN HÀNG" at bounding box center [50, 12] width 47 height 16
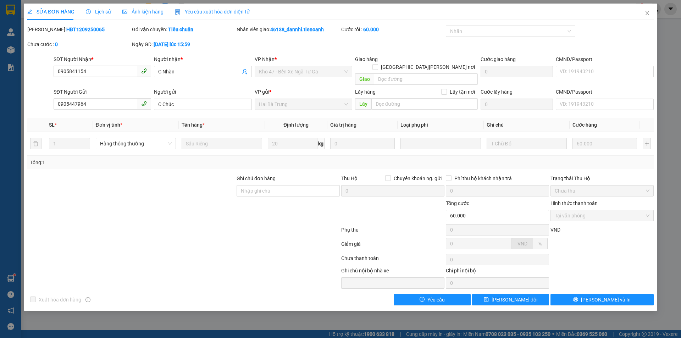
click at [87, 15] on div "Lịch sử" at bounding box center [98, 12] width 25 height 8
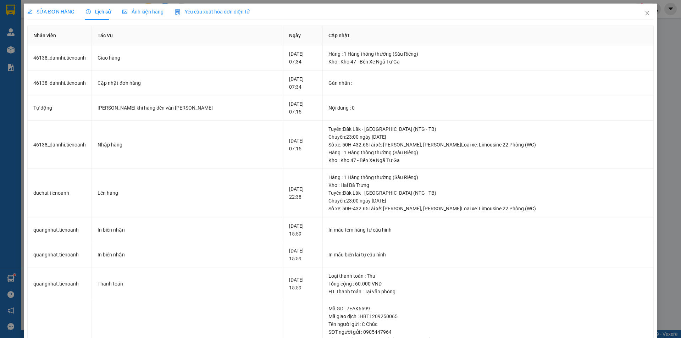
click at [60, 12] on span "SỬA ĐƠN HÀNG" at bounding box center [50, 12] width 47 height 6
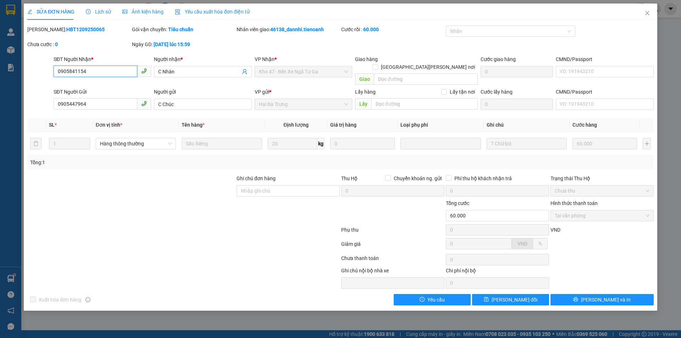
click at [95, 68] on input "0905841154" at bounding box center [96, 71] width 84 height 11
click at [102, 14] on span "Lịch sử" at bounding box center [98, 12] width 25 height 6
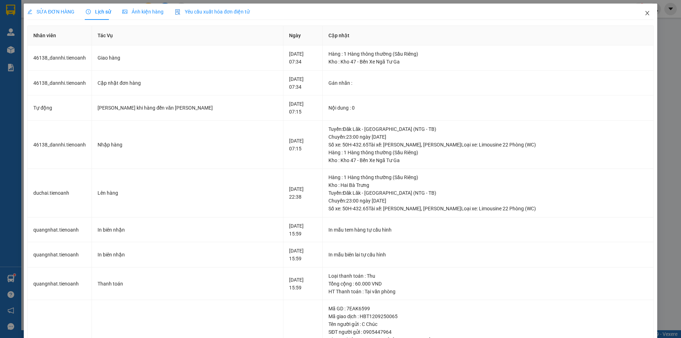
click at [644, 14] on icon "close" at bounding box center [647, 13] width 6 height 6
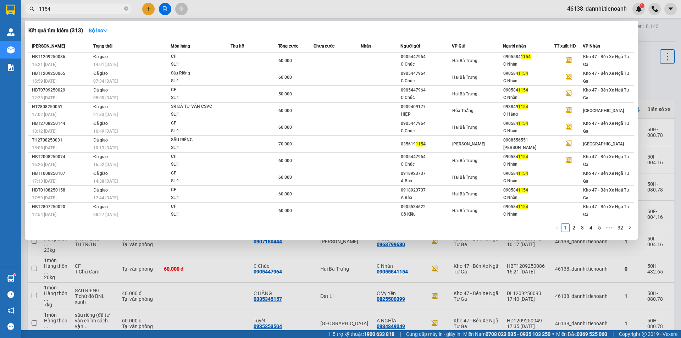
click at [92, 8] on input "1154" at bounding box center [81, 9] width 84 height 8
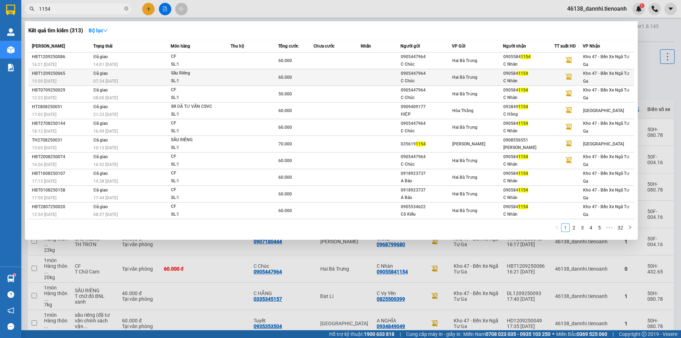
click at [134, 77] on td "Đã giao 07:34 - 13/09" at bounding box center [130, 77] width 79 height 17
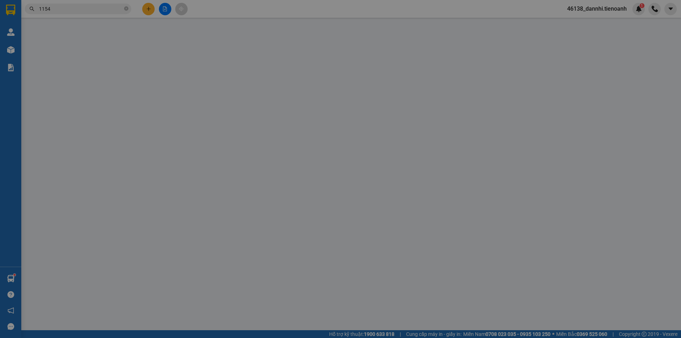
type input "0905841154"
type input "C Nhàn"
type input "0905447964"
type input "C Chúc"
type input "60.000"
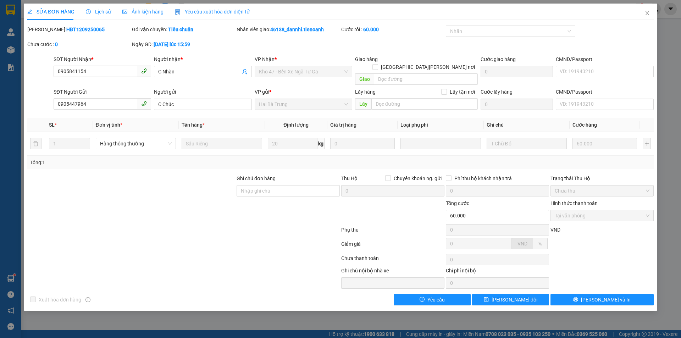
click at [97, 12] on span "Lịch sử" at bounding box center [98, 12] width 25 height 6
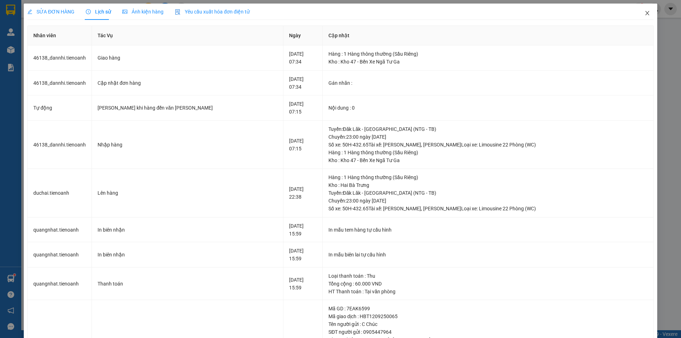
click at [644, 15] on icon "close" at bounding box center [647, 13] width 6 height 6
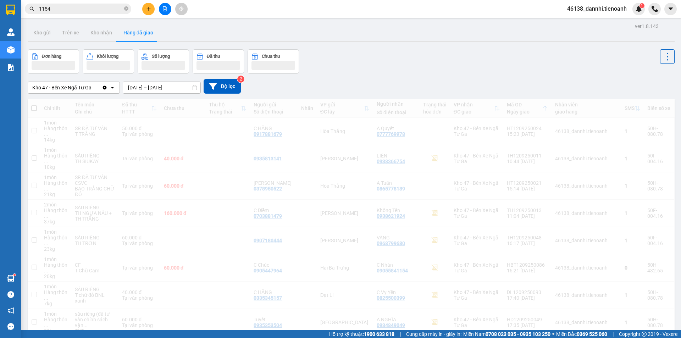
click at [83, 8] on input "1154" at bounding box center [81, 9] width 84 height 8
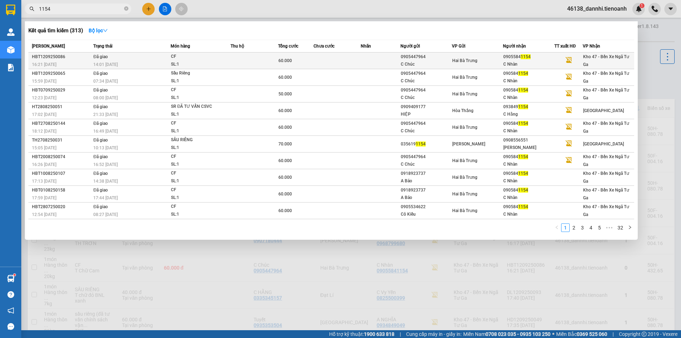
click at [114, 60] on td "Đã giao 14:01 [DATE]" at bounding box center [130, 60] width 79 height 17
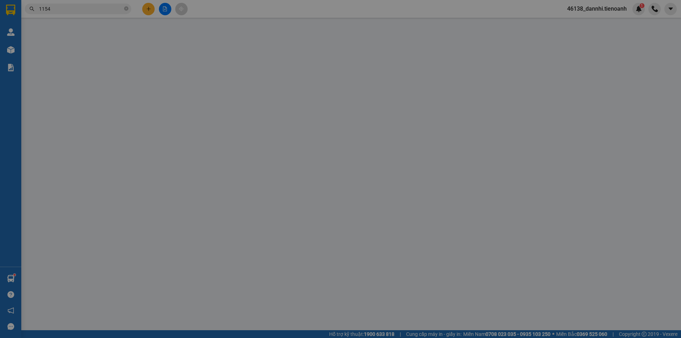
type input "09055841154"
type input "C Nhàn"
type input "0905447964"
type input "C Chúc"
type input "60.000"
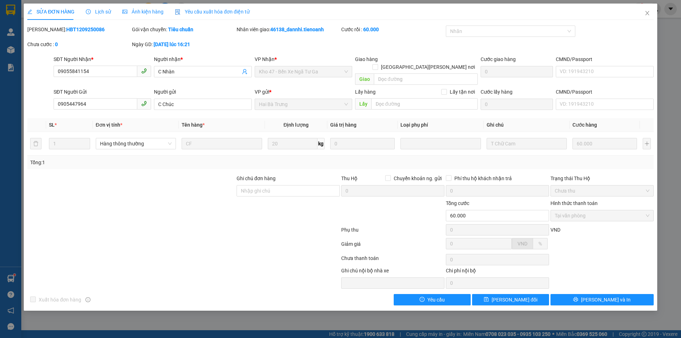
click at [101, 7] on div "Lịch sử" at bounding box center [98, 12] width 25 height 16
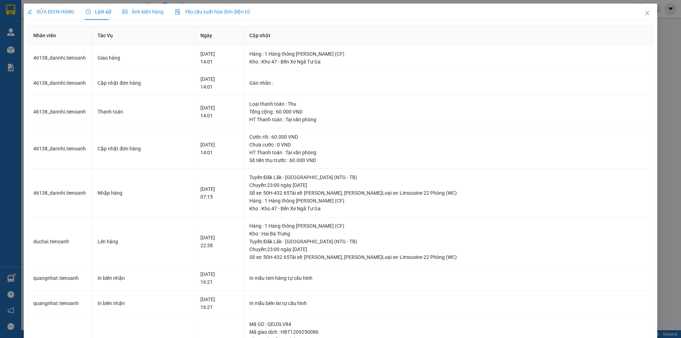
click at [62, 10] on span "SỬA ĐƠN HÀNG" at bounding box center [50, 12] width 47 height 6
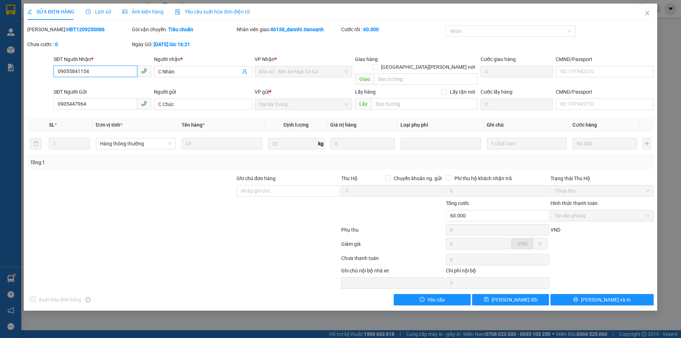
click at [88, 72] on input "09055841154" at bounding box center [96, 71] width 84 height 11
click at [104, 68] on input "09055841154" at bounding box center [96, 71] width 84 height 11
drag, startPoint x: 644, startPoint y: 13, endPoint x: 81, endPoint y: 8, distance: 562.9
click at [644, 13] on icon "close" at bounding box center [647, 13] width 6 height 6
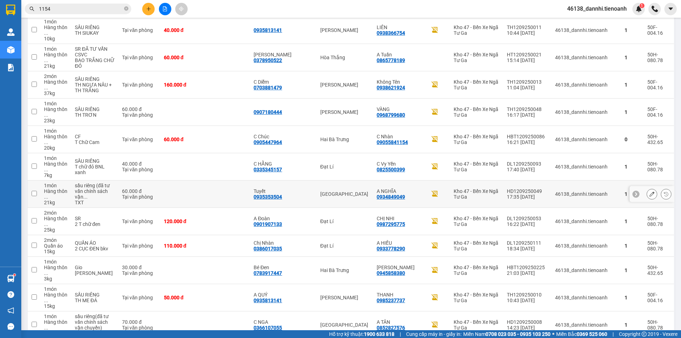
scroll to position [142, 0]
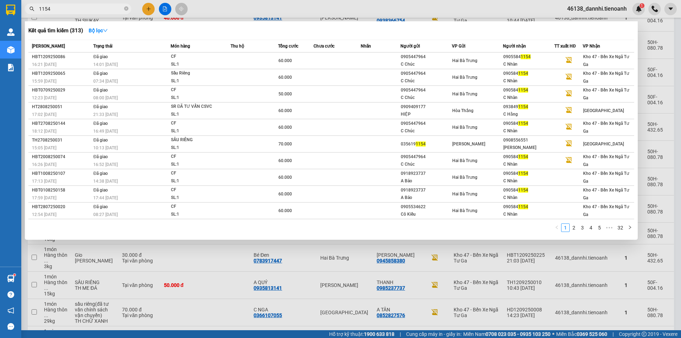
click at [92, 8] on input "1154" at bounding box center [81, 9] width 84 height 8
